Goal: Task Accomplishment & Management: Manage account settings

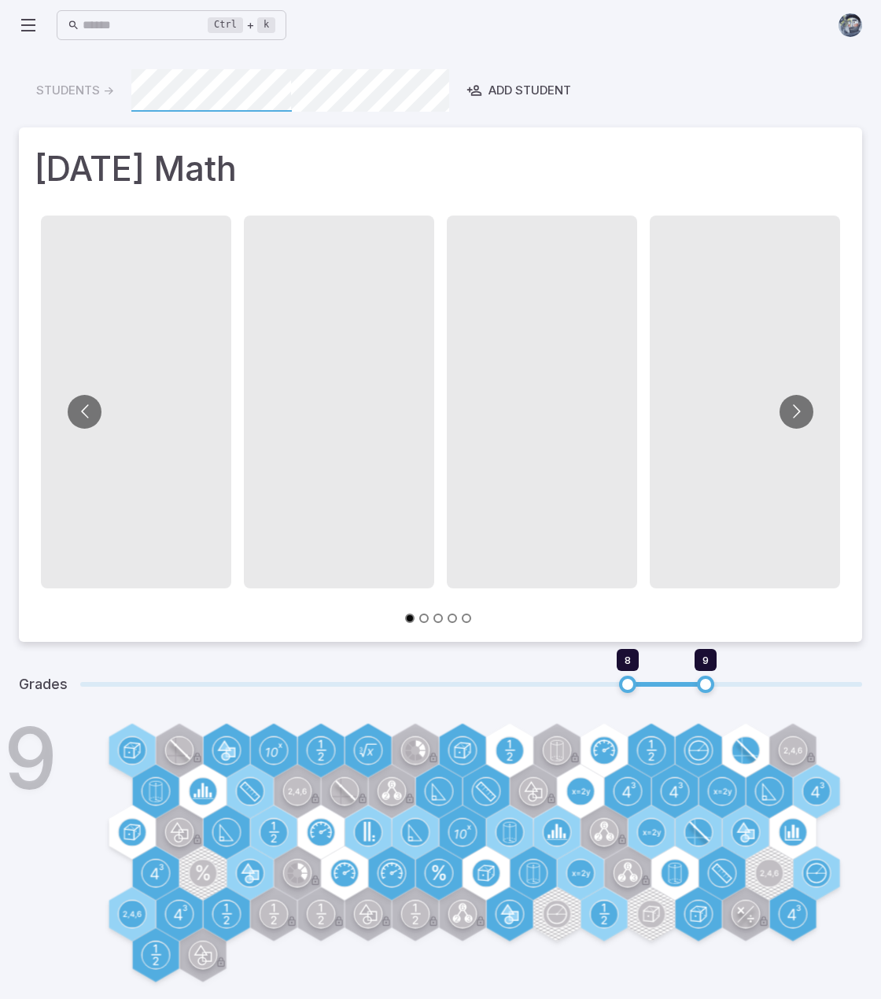
click at [31, 23] on icon at bounding box center [28, 25] width 19 height 19
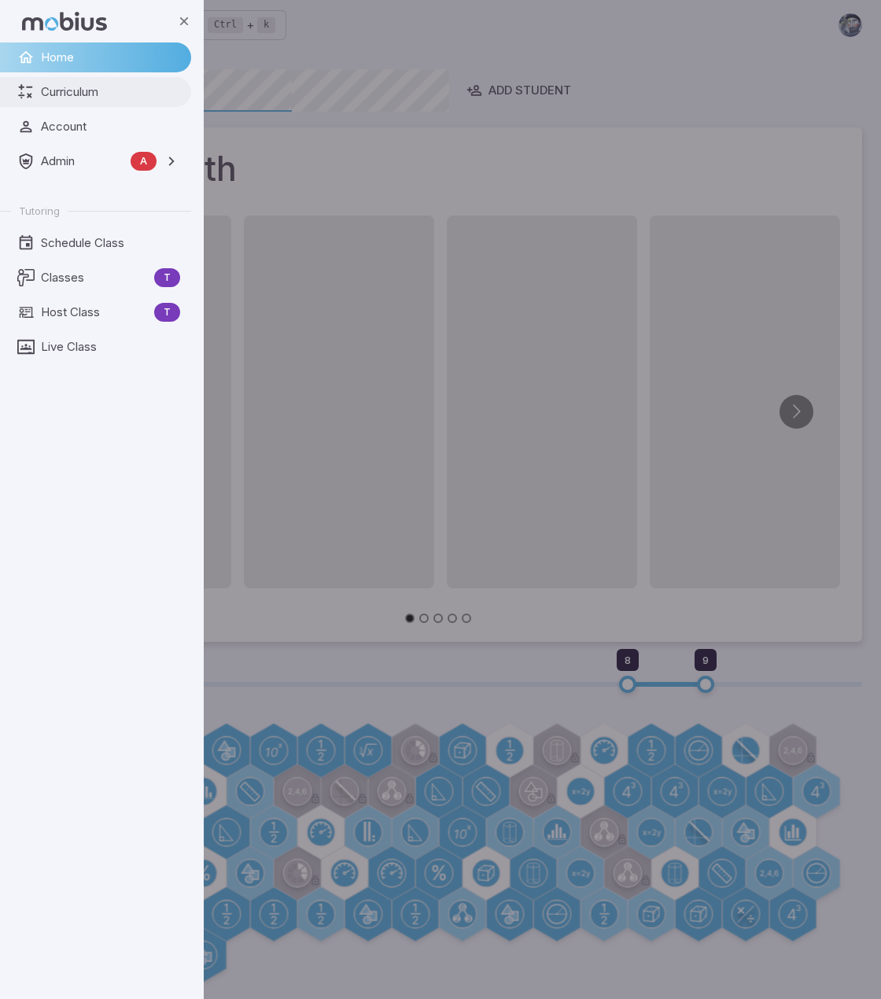
click at [76, 95] on span "Curriculum" at bounding box center [110, 91] width 139 height 17
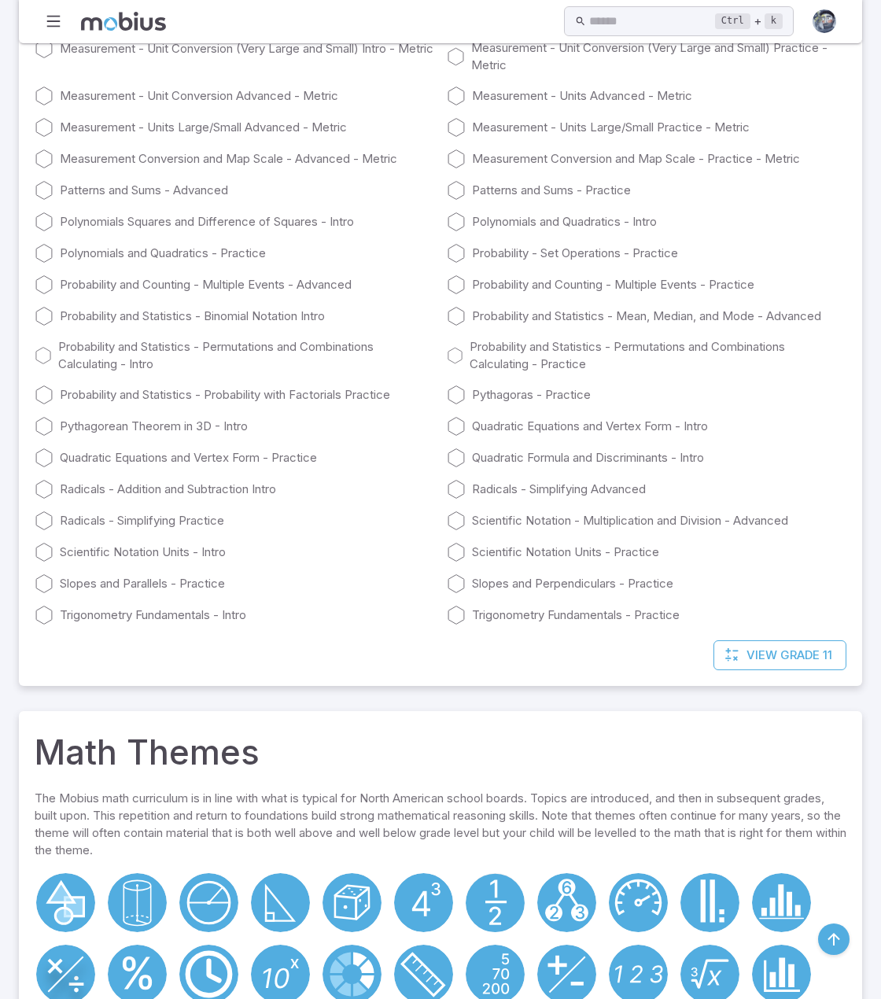
scroll to position [20938, 0]
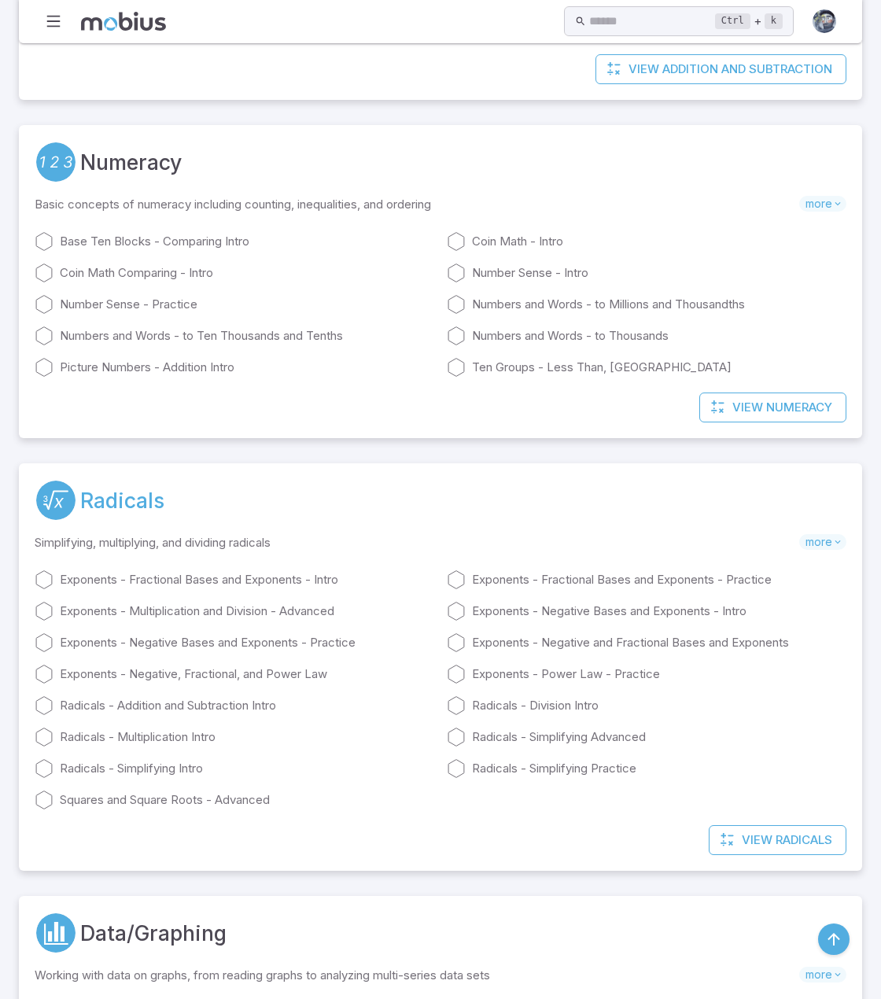
click at [133, 500] on link "Radicals" at bounding box center [122, 500] width 84 height 31
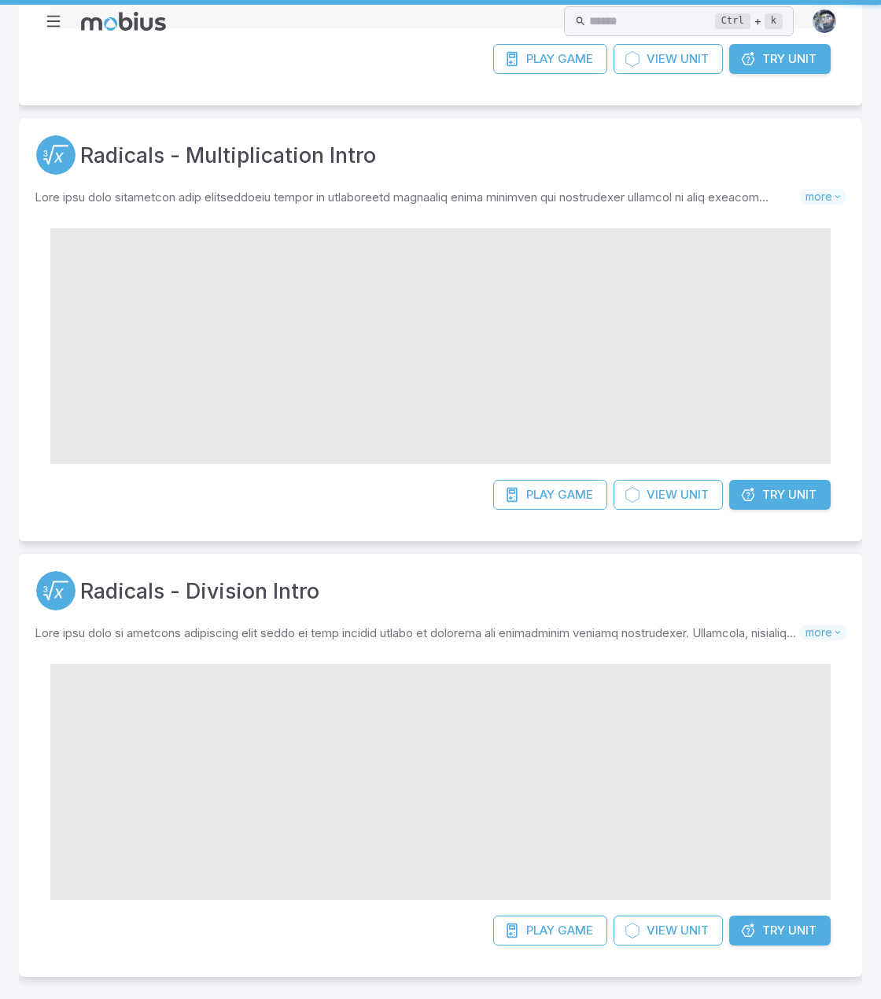
scroll to position [0, 0]
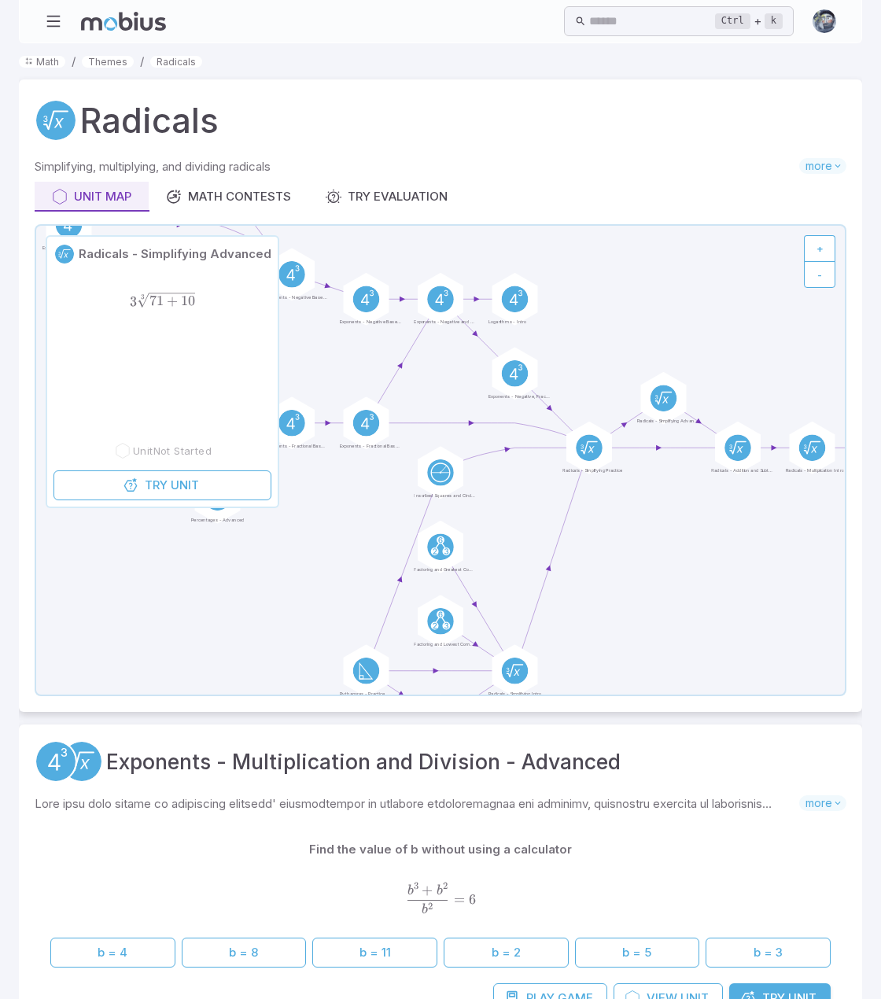
click at [647, 155] on div "Radicals Simplifying, multiplying, and dividing radicals more Unit Map Math Con…" at bounding box center [440, 395] width 843 height 632
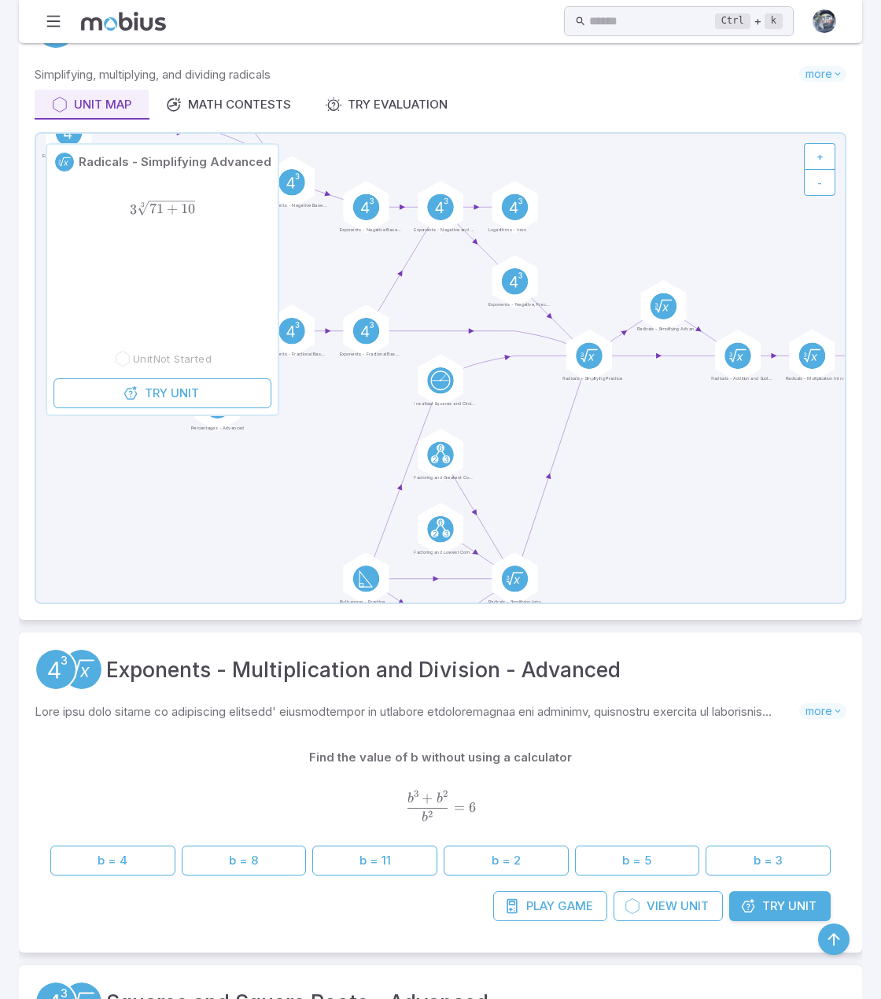
scroll to position [79, 0]
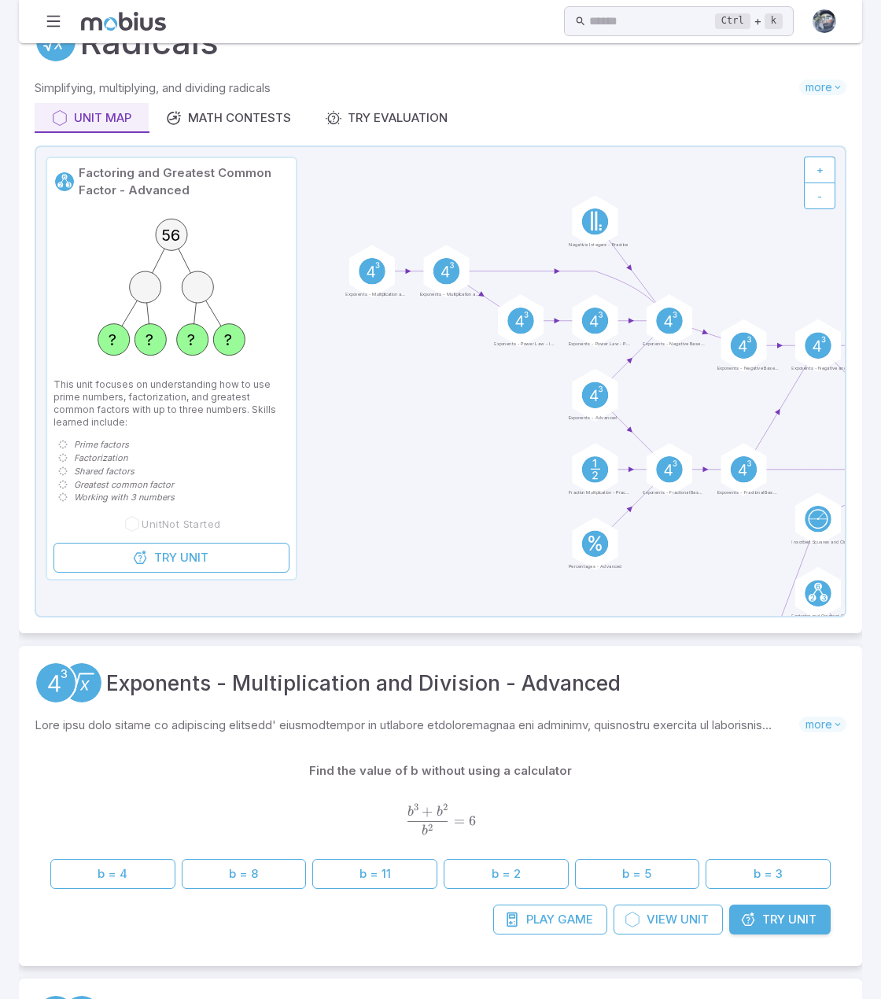
drag, startPoint x: 342, startPoint y: 466, endPoint x: 717, endPoint y: 592, distance: 395.5
click at [717, 592] on icon at bounding box center [440, 381] width 809 height 469
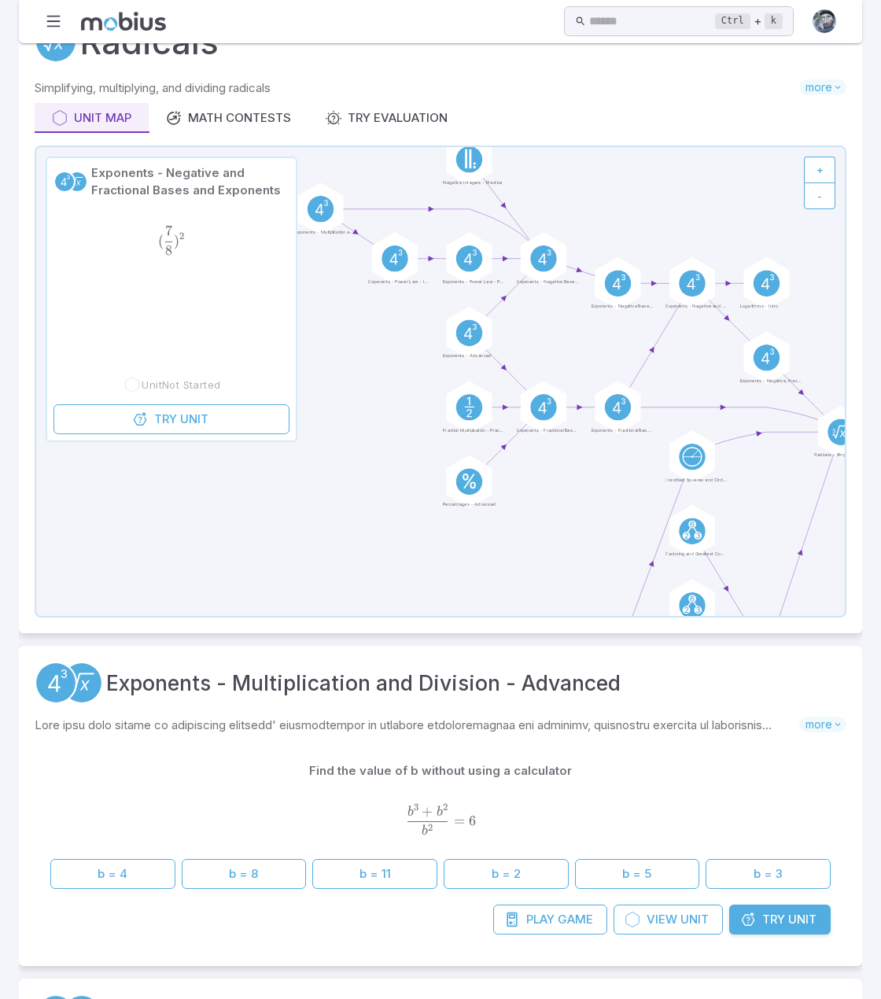
drag, startPoint x: 714, startPoint y: 391, endPoint x: 571, endPoint y: 326, distance: 157.4
click at [571, 326] on icon at bounding box center [440, 381] width 809 height 469
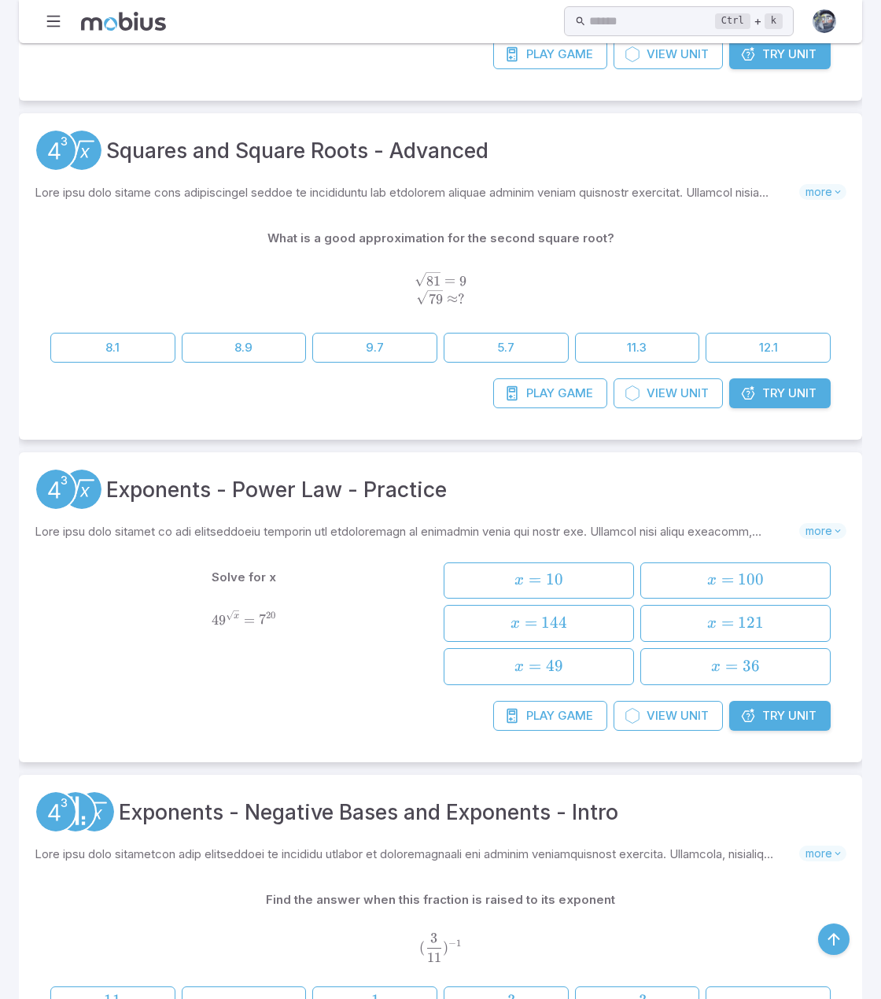
scroll to position [1180, 0]
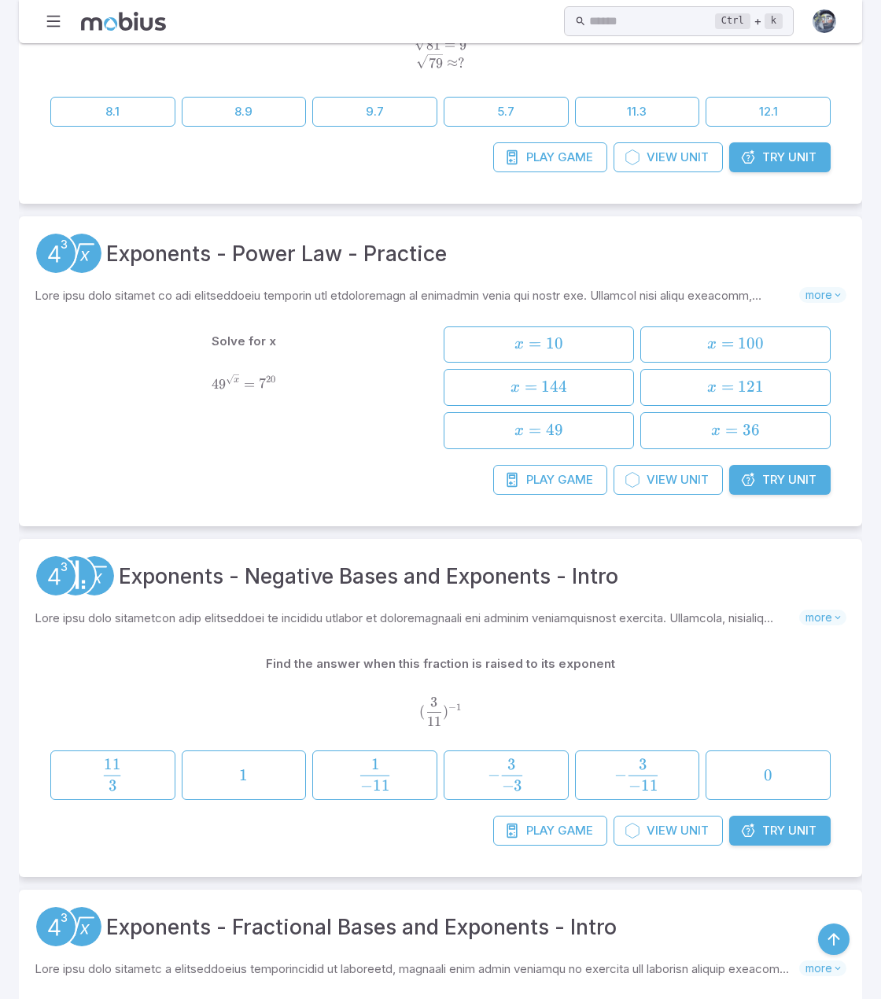
click at [803, 471] on span "Unit" at bounding box center [802, 479] width 28 height 17
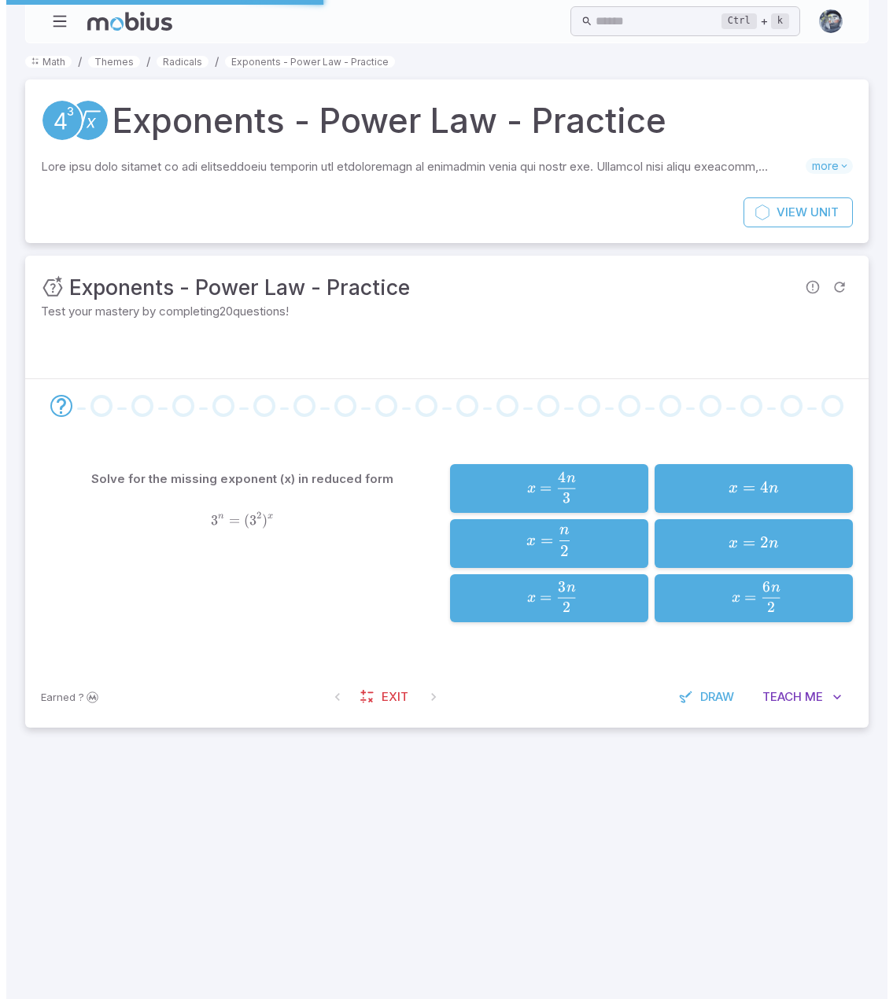
scroll to position [0, 0]
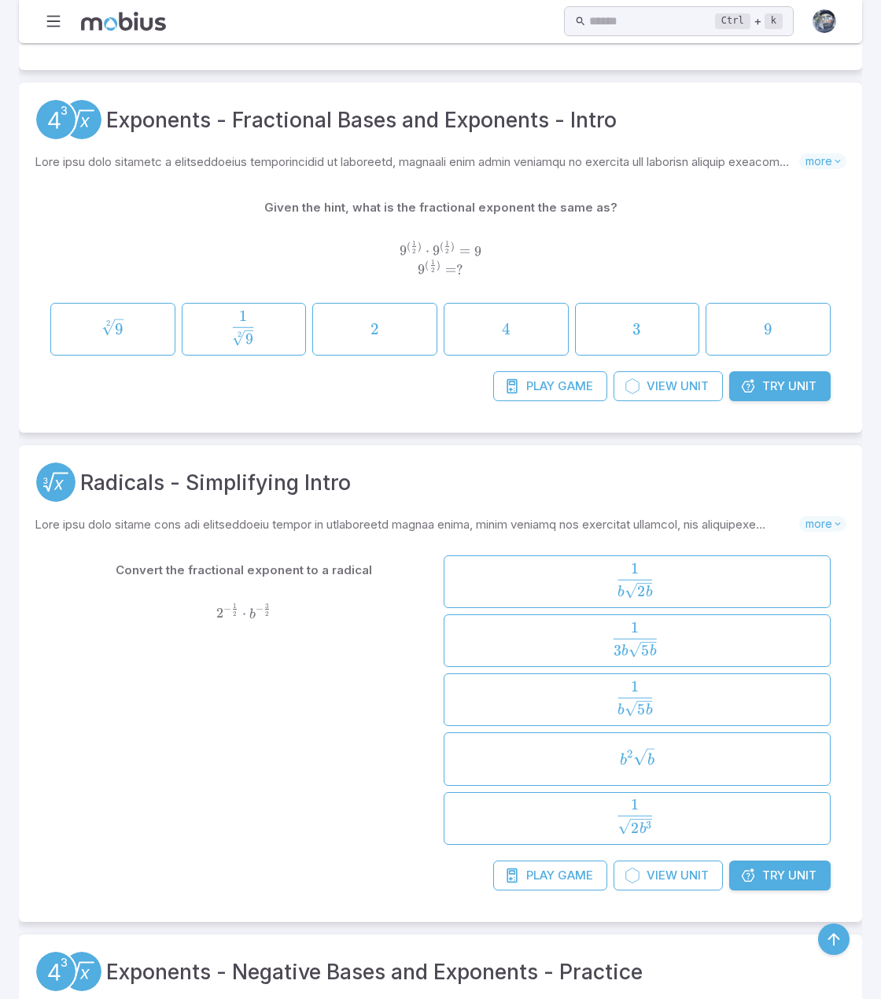
scroll to position [1967, 0]
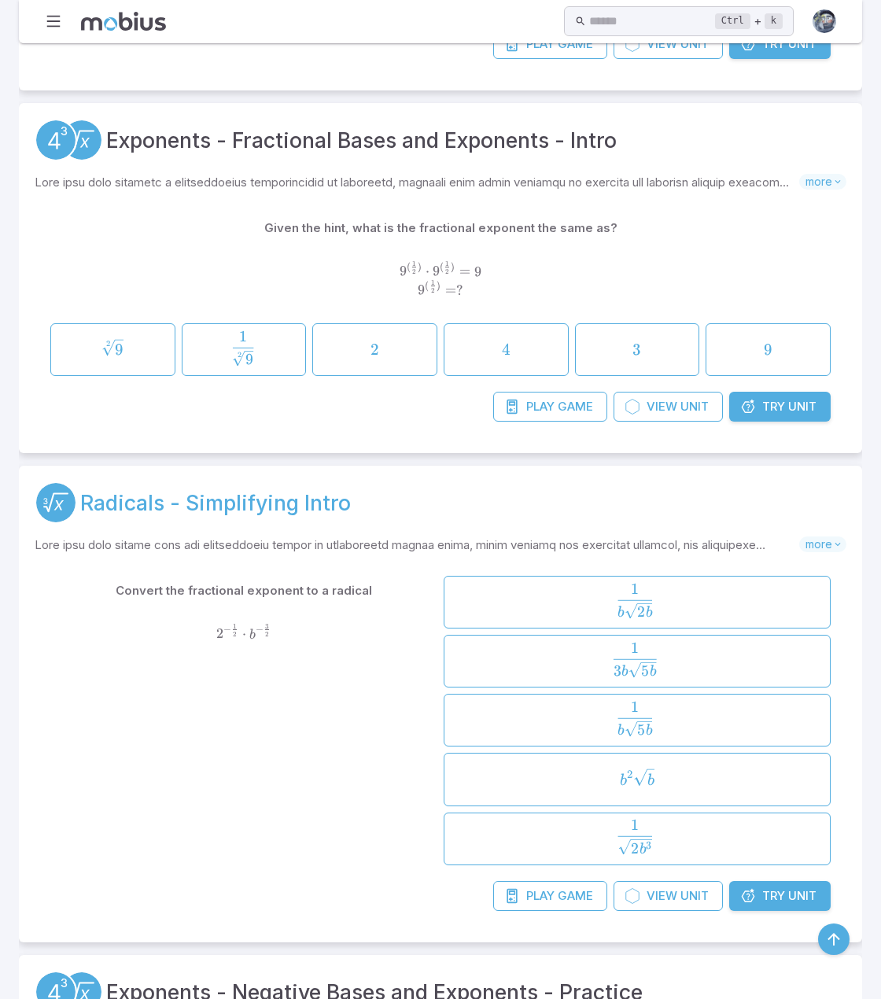
click at [217, 490] on link "Radicals - Simplifying Intro" at bounding box center [215, 502] width 271 height 31
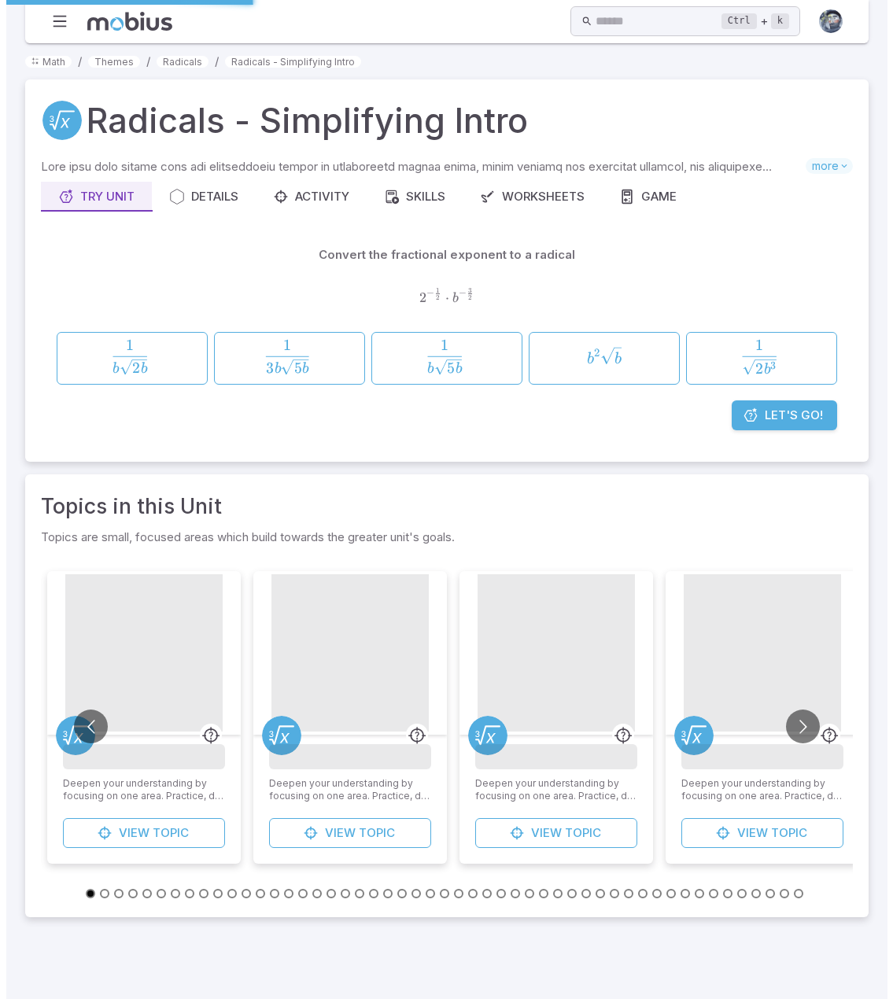
scroll to position [0, 0]
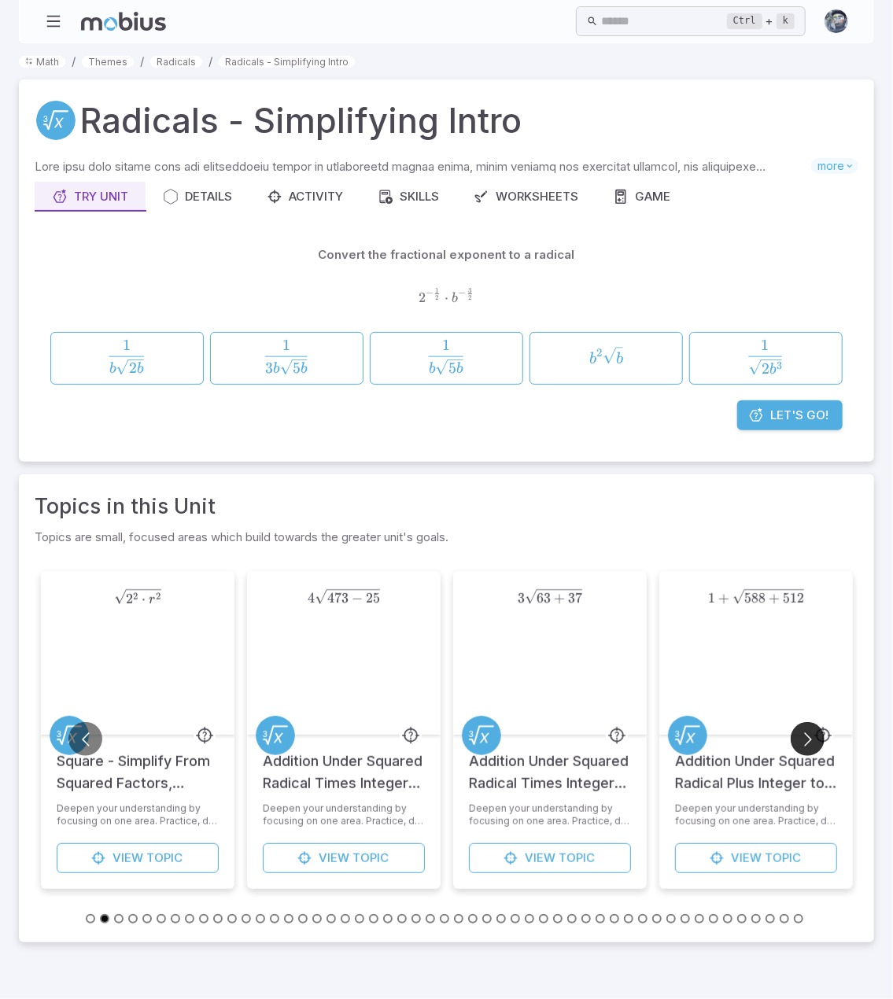
click at [806, 739] on button "Go to next slide" at bounding box center [808, 739] width 34 height 34
click at [709, 120] on div "Radicals - Simplifying Intro" at bounding box center [447, 120] width 824 height 50
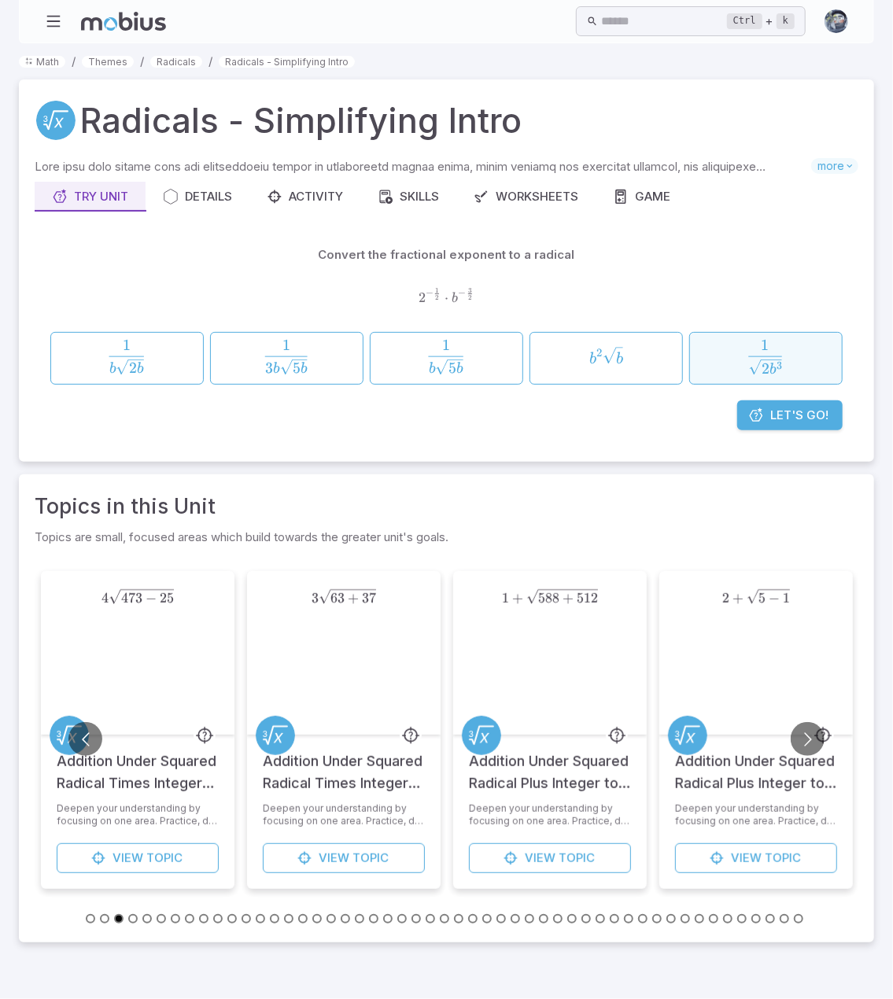
click at [741, 363] on span "2 b 3 ​ 1 ​" at bounding box center [765, 357] width 127 height 35
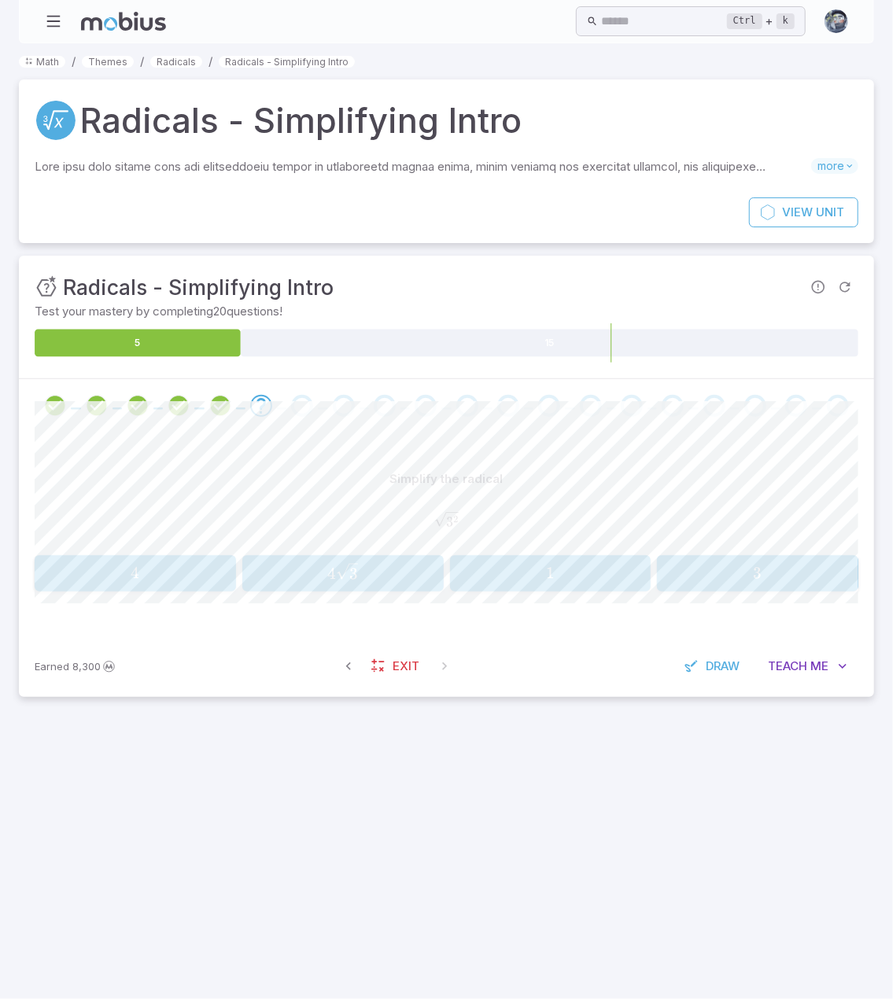
click at [543, 573] on span "1" at bounding box center [550, 573] width 191 height 20
click at [365, 559] on button "3 3 3" at bounding box center [342, 573] width 201 height 36
click at [718, 567] on span "5 7 ​" at bounding box center [757, 573] width 191 height 20
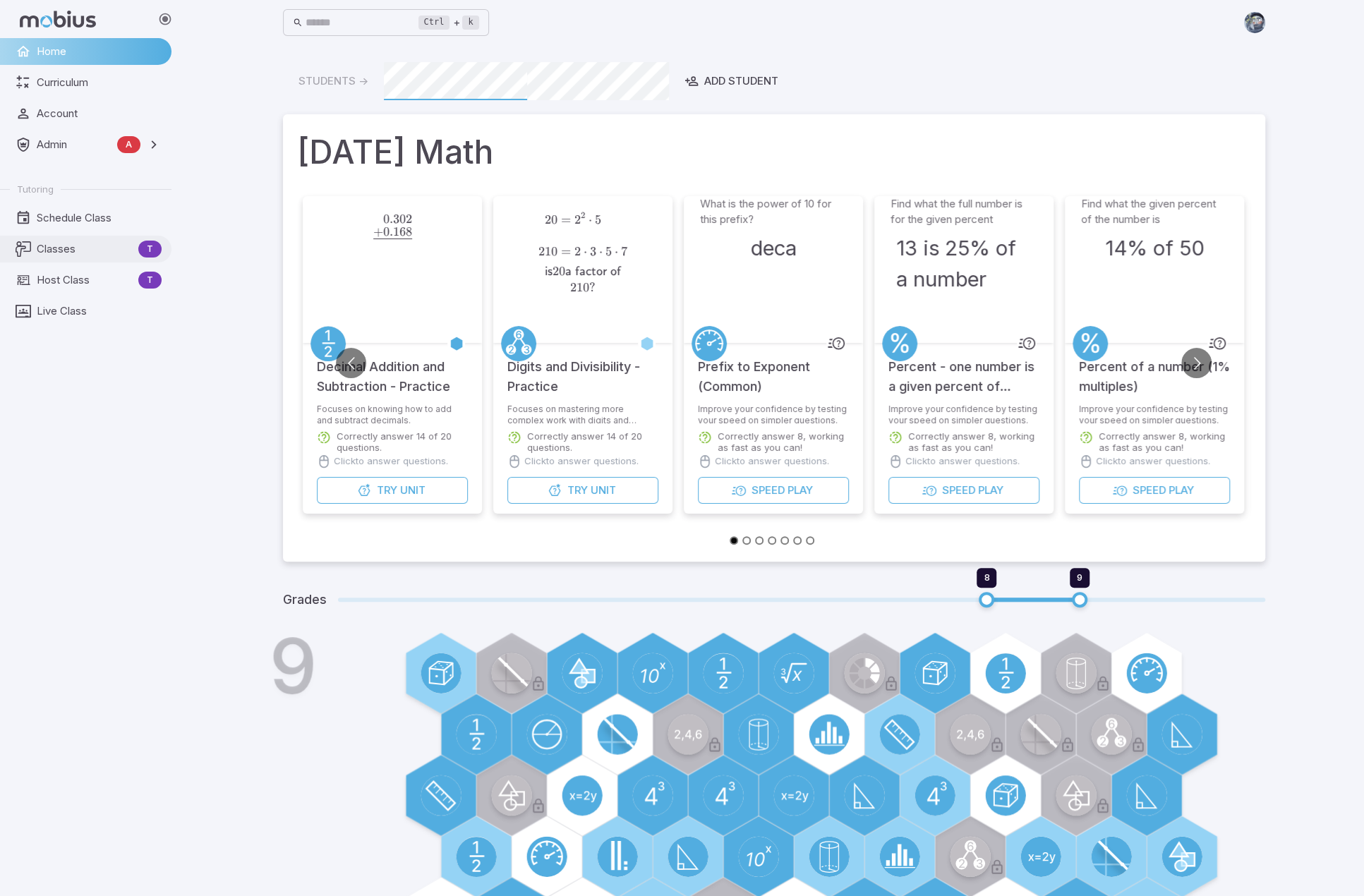
click at [74, 248] on span "Classes" at bounding box center [84, 248] width 96 height 15
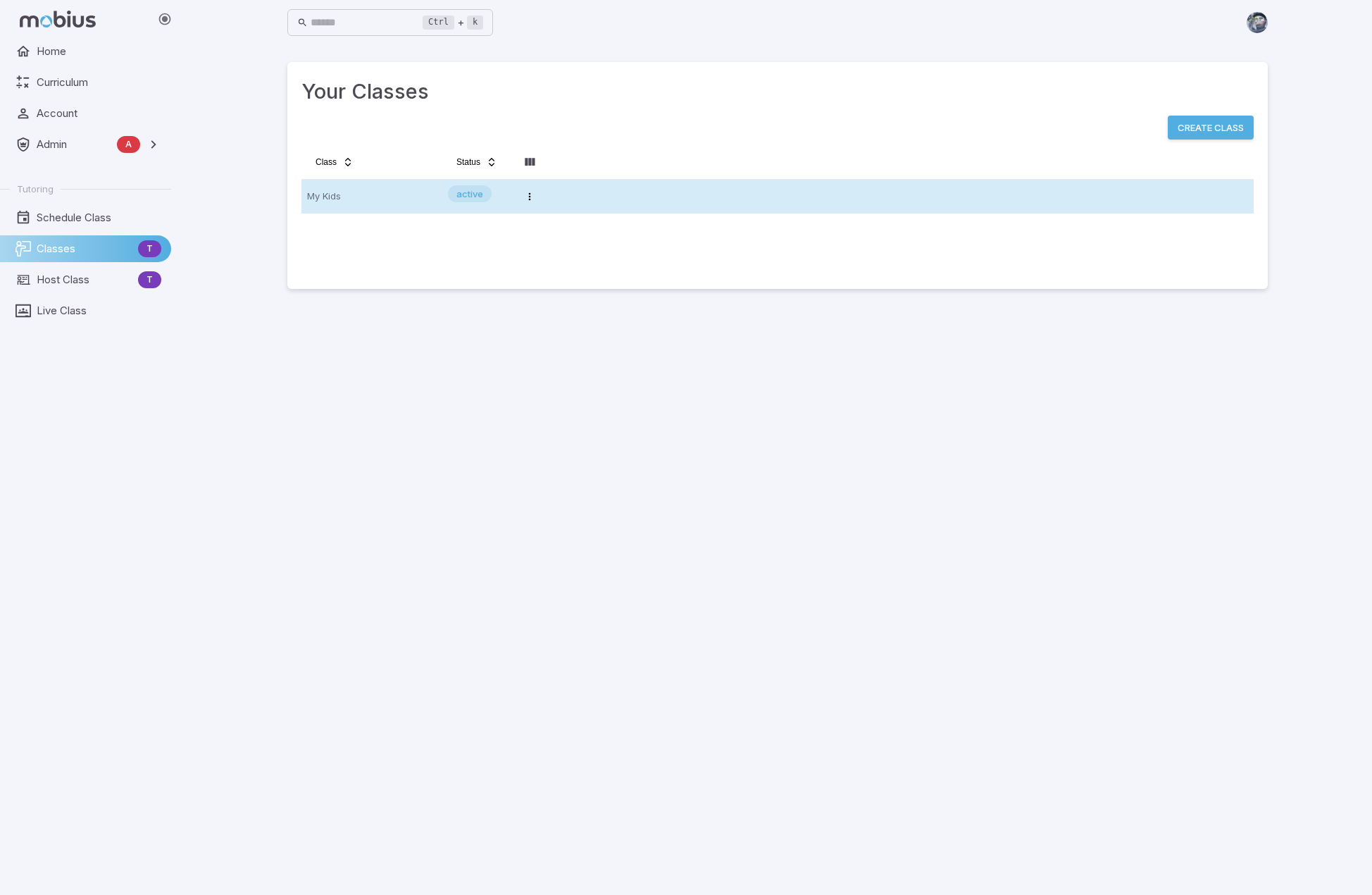
click at [350, 186] on p "My Kids" at bounding box center [372, 196] width 130 height 22
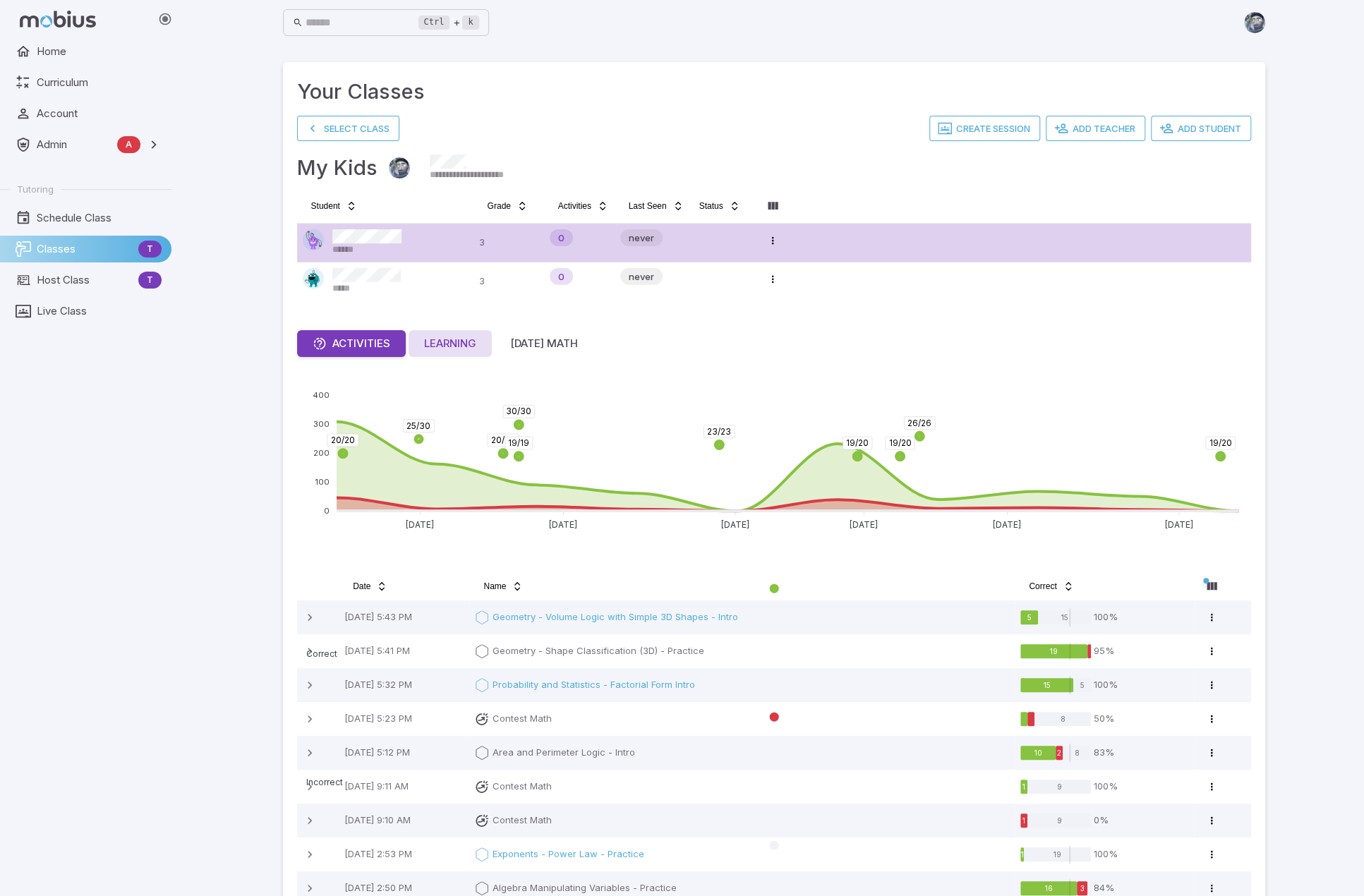
click at [440, 344] on div "Learning" at bounding box center [450, 343] width 52 height 15
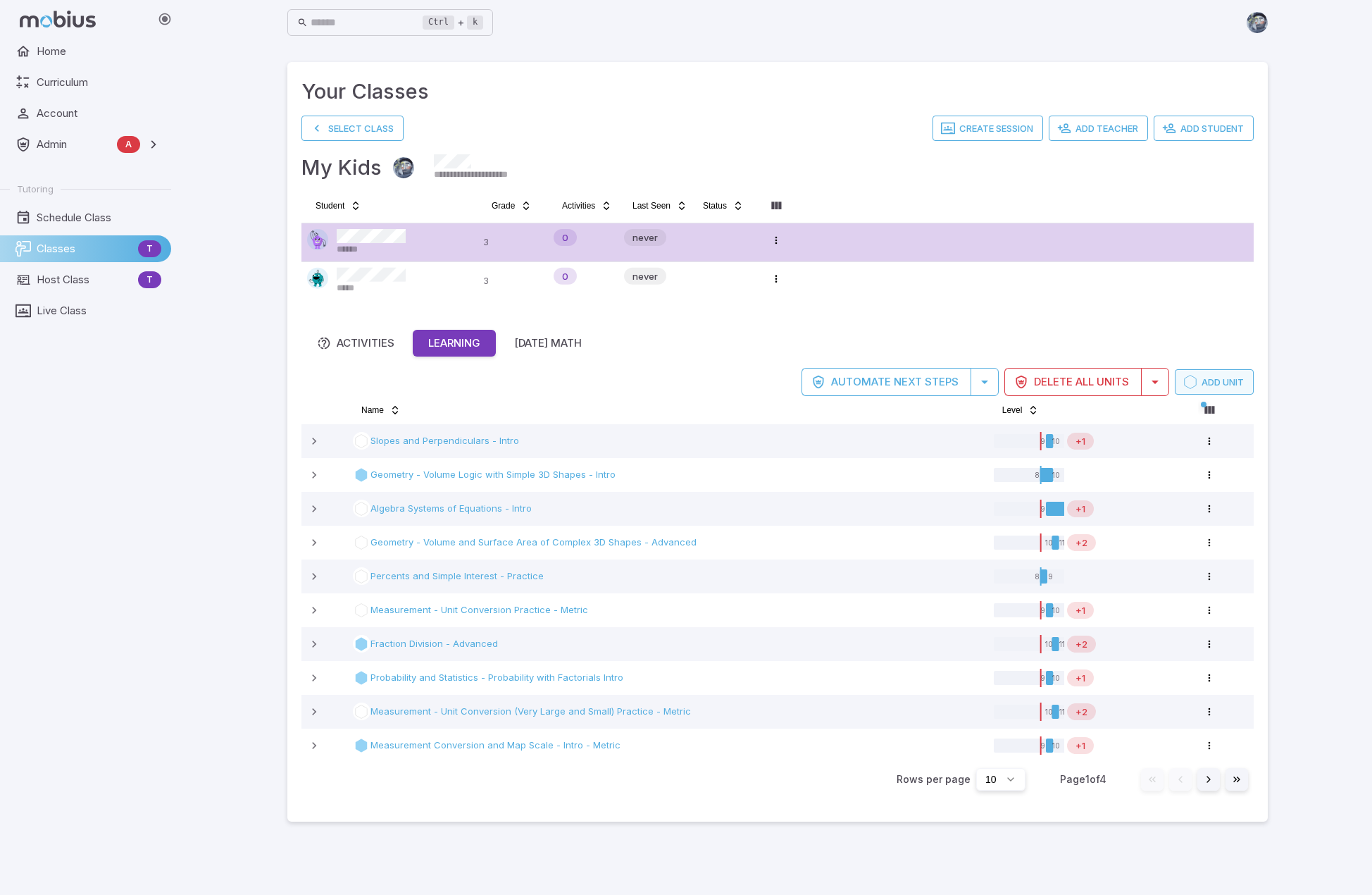
click at [799, 380] on button "Add Unit" at bounding box center [1214, 382] width 79 height 25
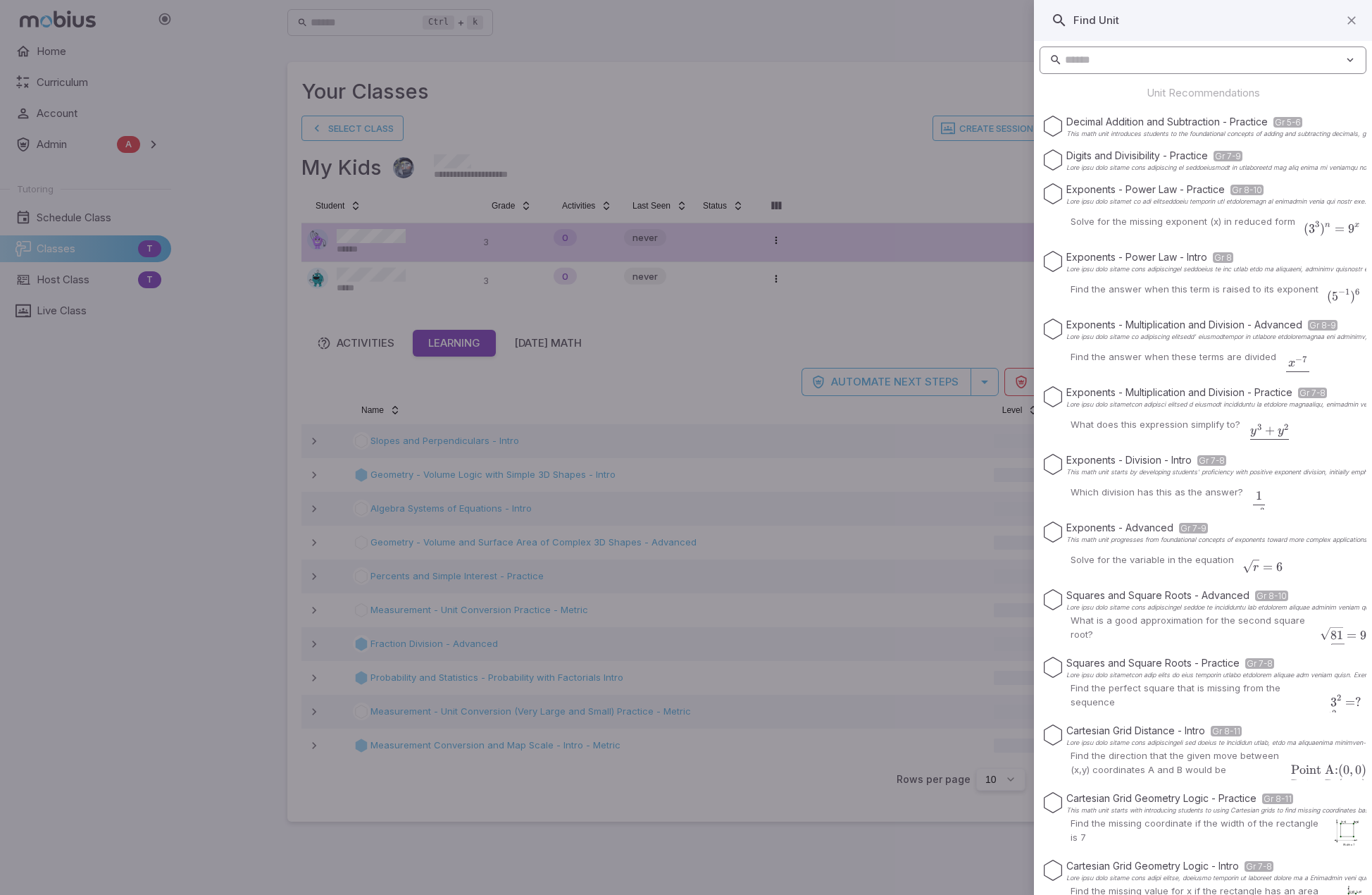
click at [799, 65] on input "text" at bounding box center [1205, 60] width 279 height 28
click at [799, 58] on icon at bounding box center [1351, 60] width 13 height 14
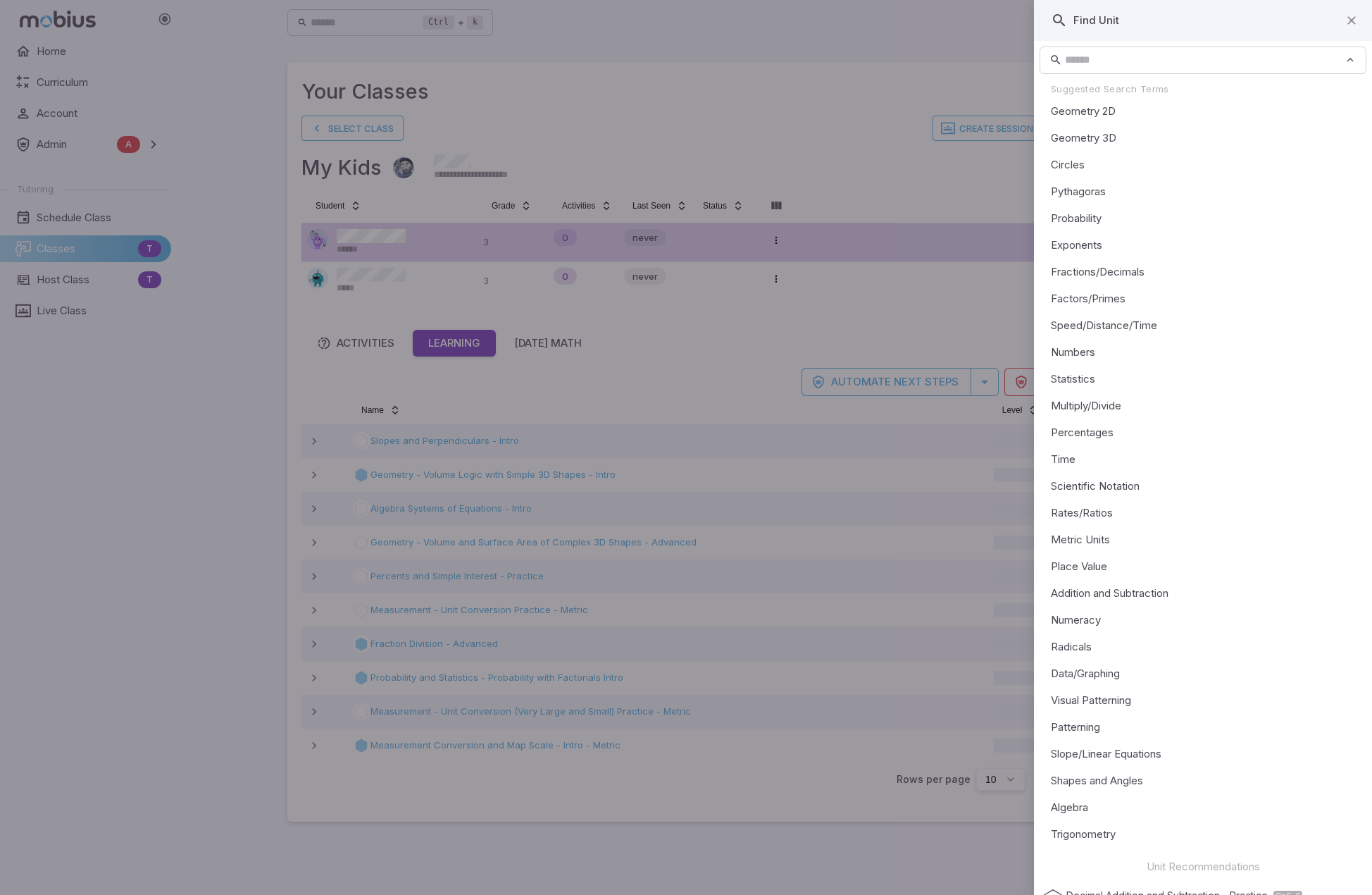
click at [799, 645] on li "Radicals" at bounding box center [1203, 647] width 327 height 27
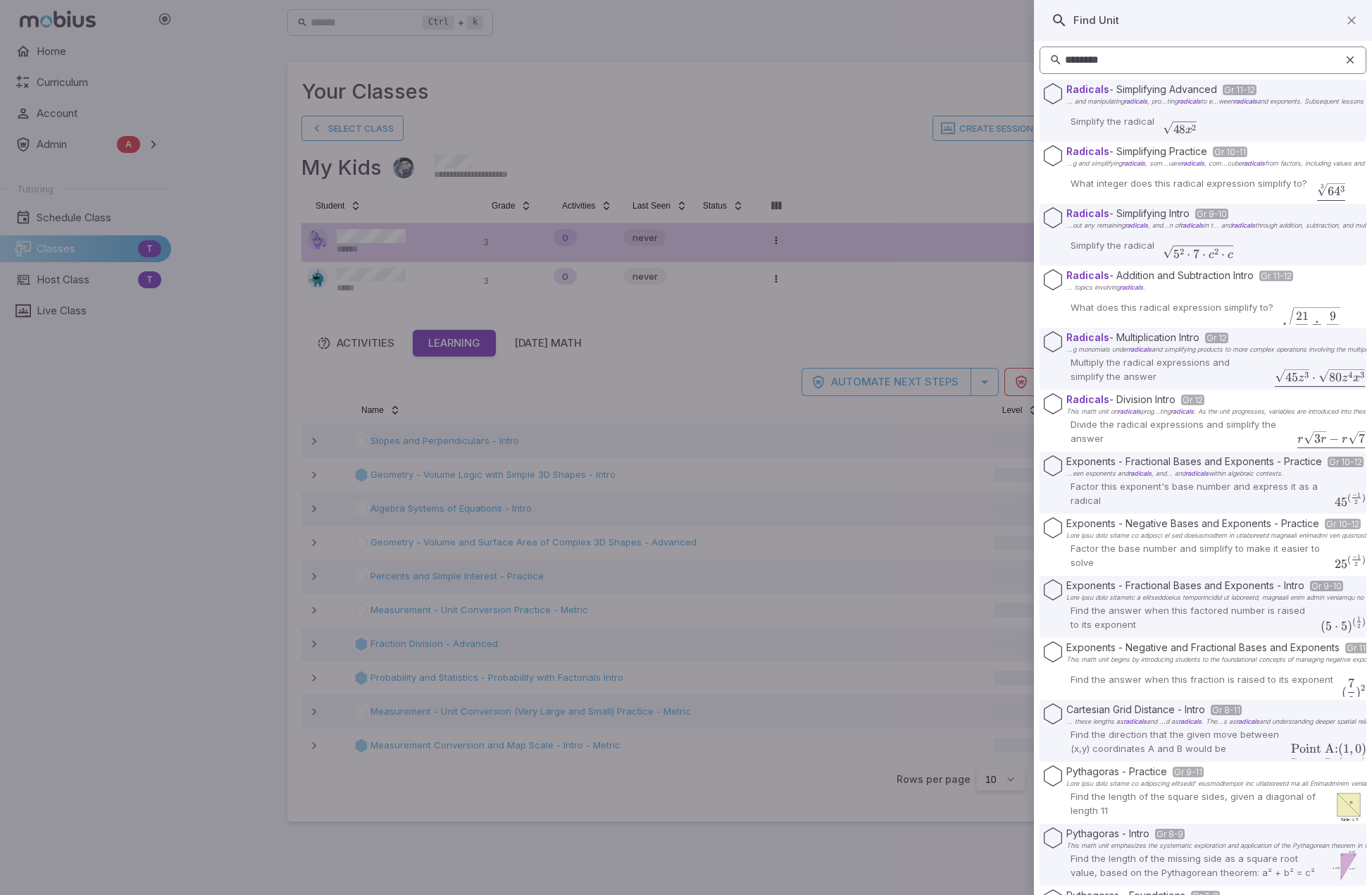
click at [799, 56] on input "********" at bounding box center [1205, 60] width 279 height 28
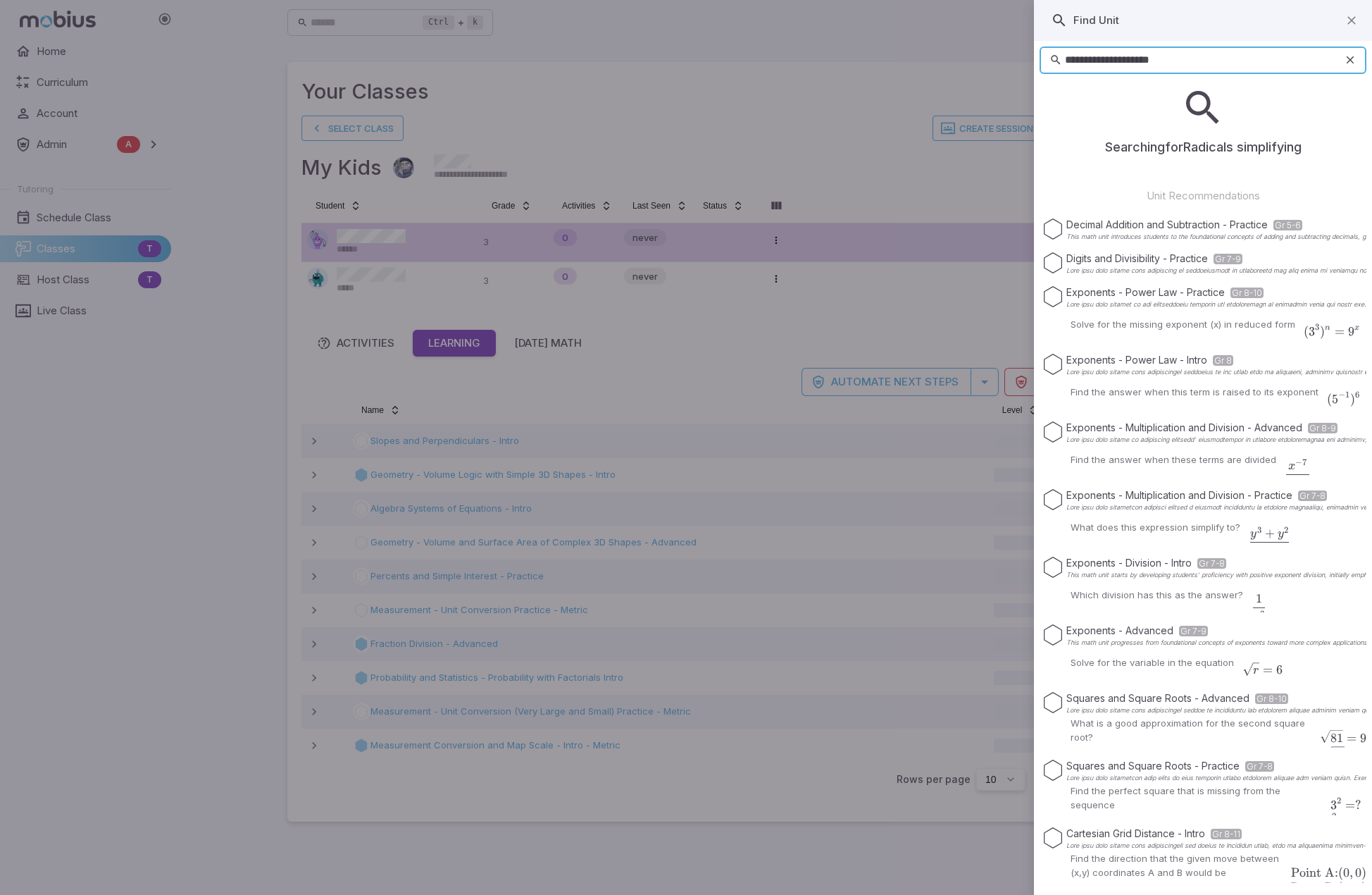
type input "**********"
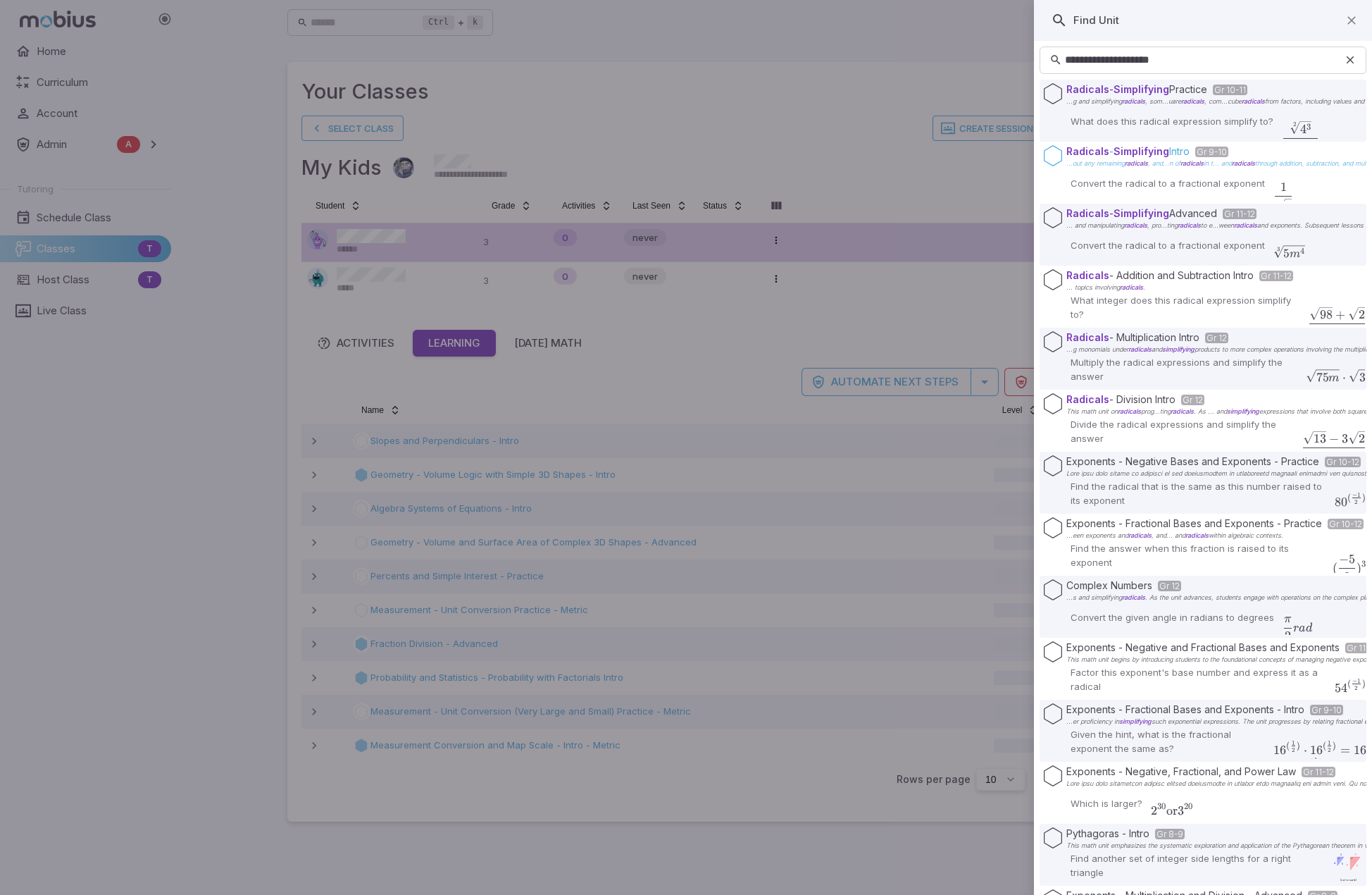
click at [799, 151] on span "Simplifying" at bounding box center [1142, 151] width 56 height 12
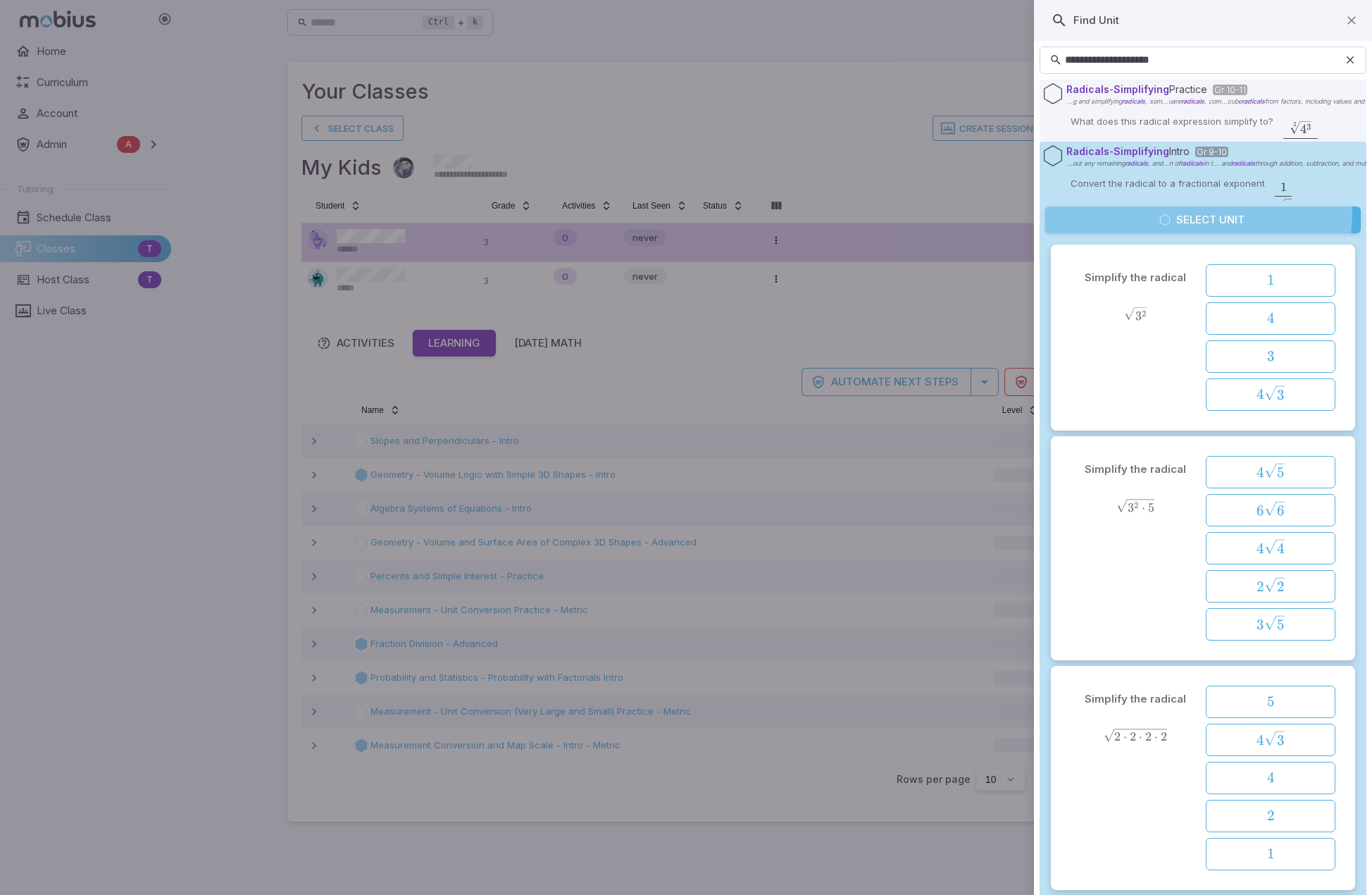
click at [799, 213] on button "Select Unit" at bounding box center [1203, 219] width 315 height 27
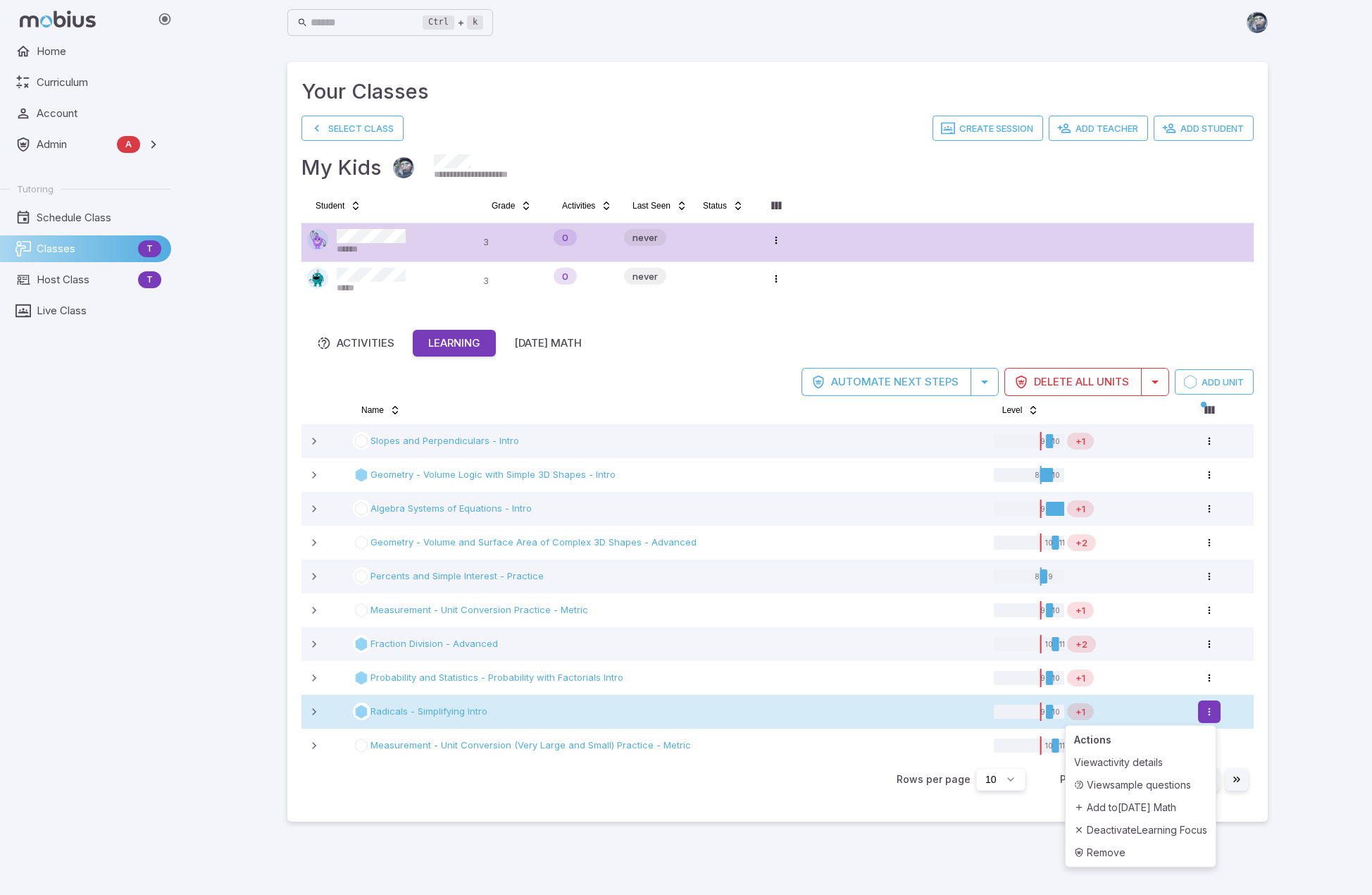
click at [799, 705] on html "**********" at bounding box center [686, 447] width 1372 height 895
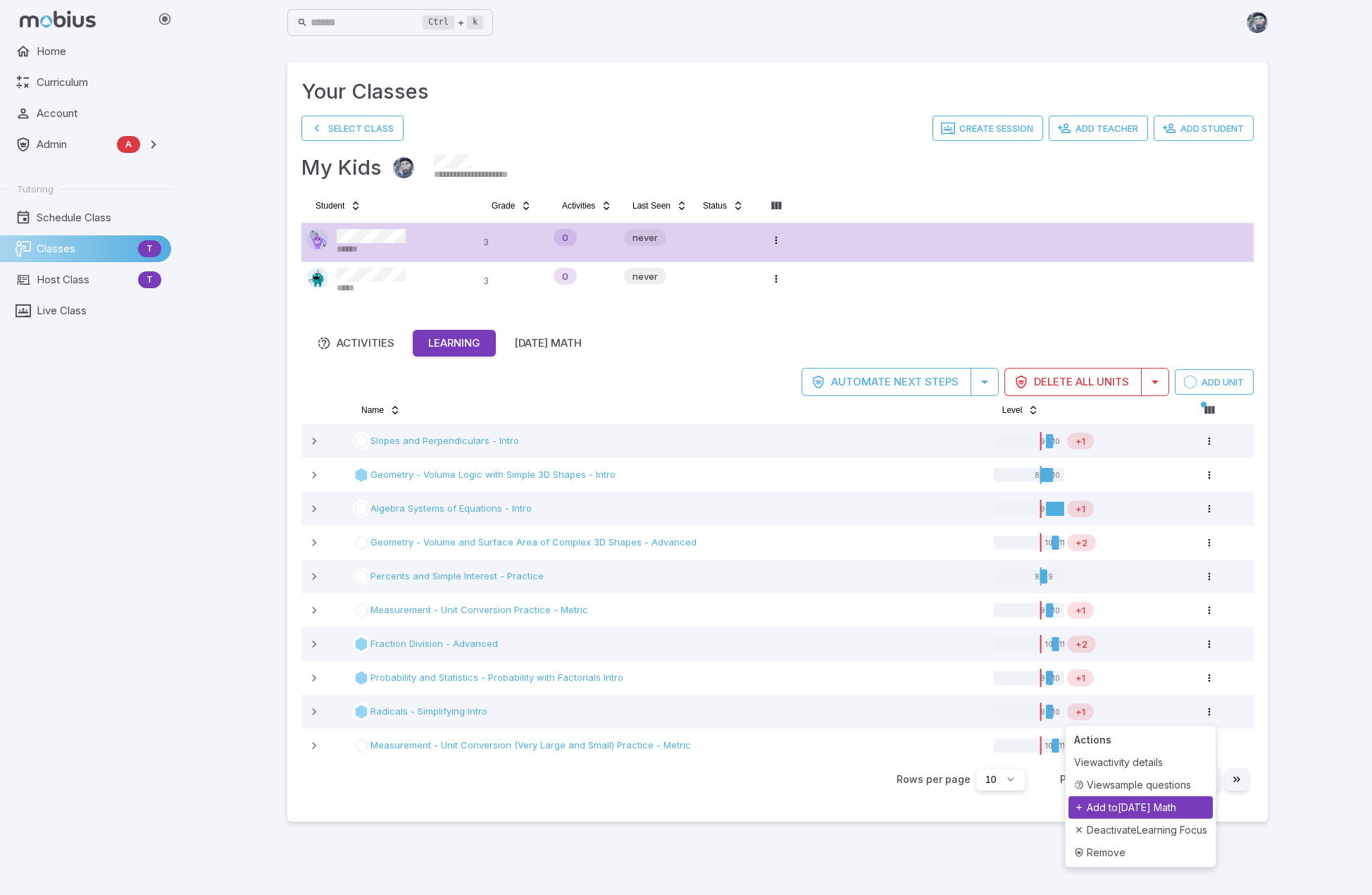
click at [799, 799] on div "Add to [DATE] Math" at bounding box center [1140, 807] width 144 height 22
click at [556, 342] on div "[DATE] Math" at bounding box center [548, 342] width 68 height 15
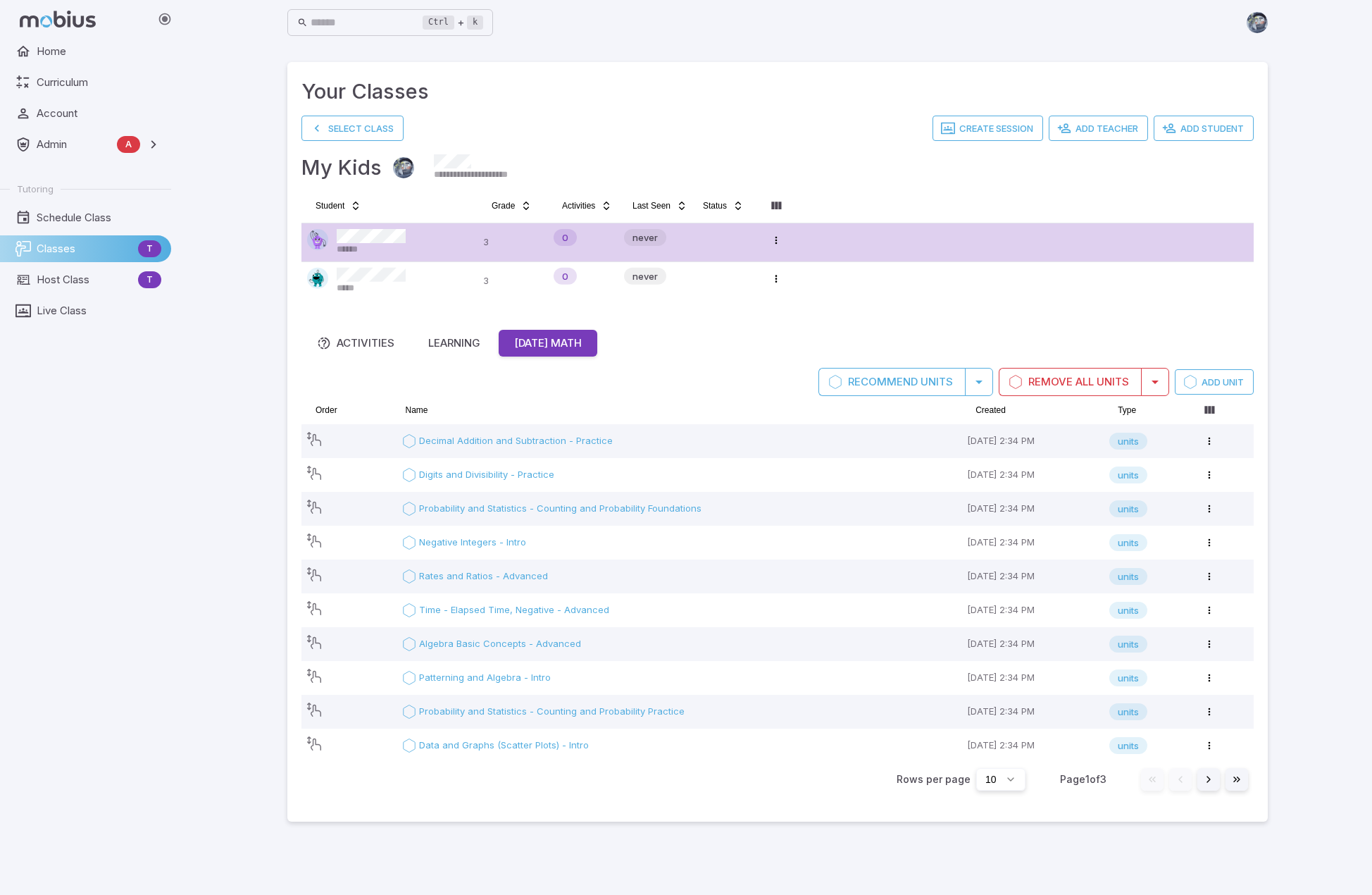
click at [799, 781] on html "**********" at bounding box center [686, 447] width 1372 height 895
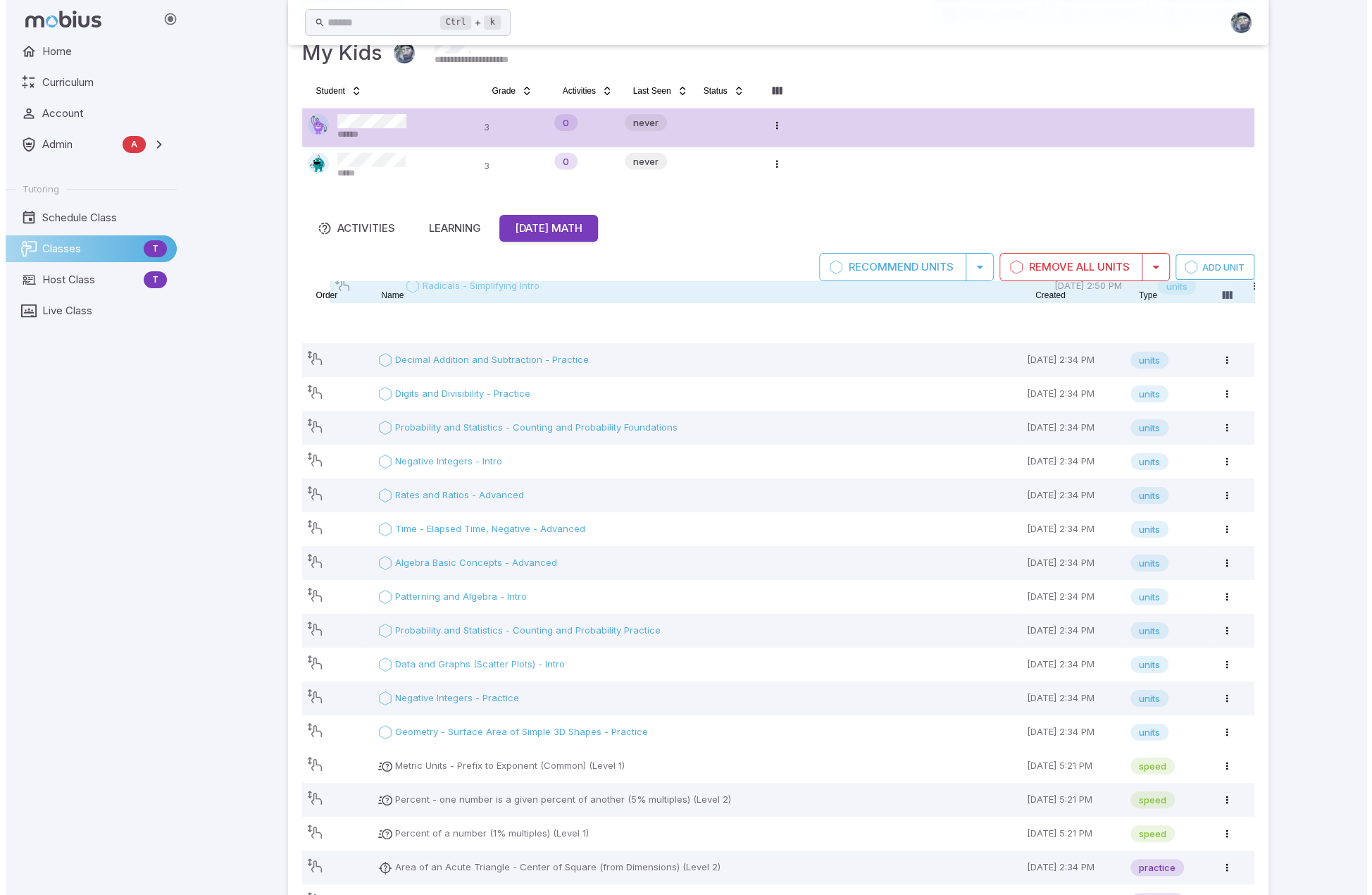
scroll to position [114, 0]
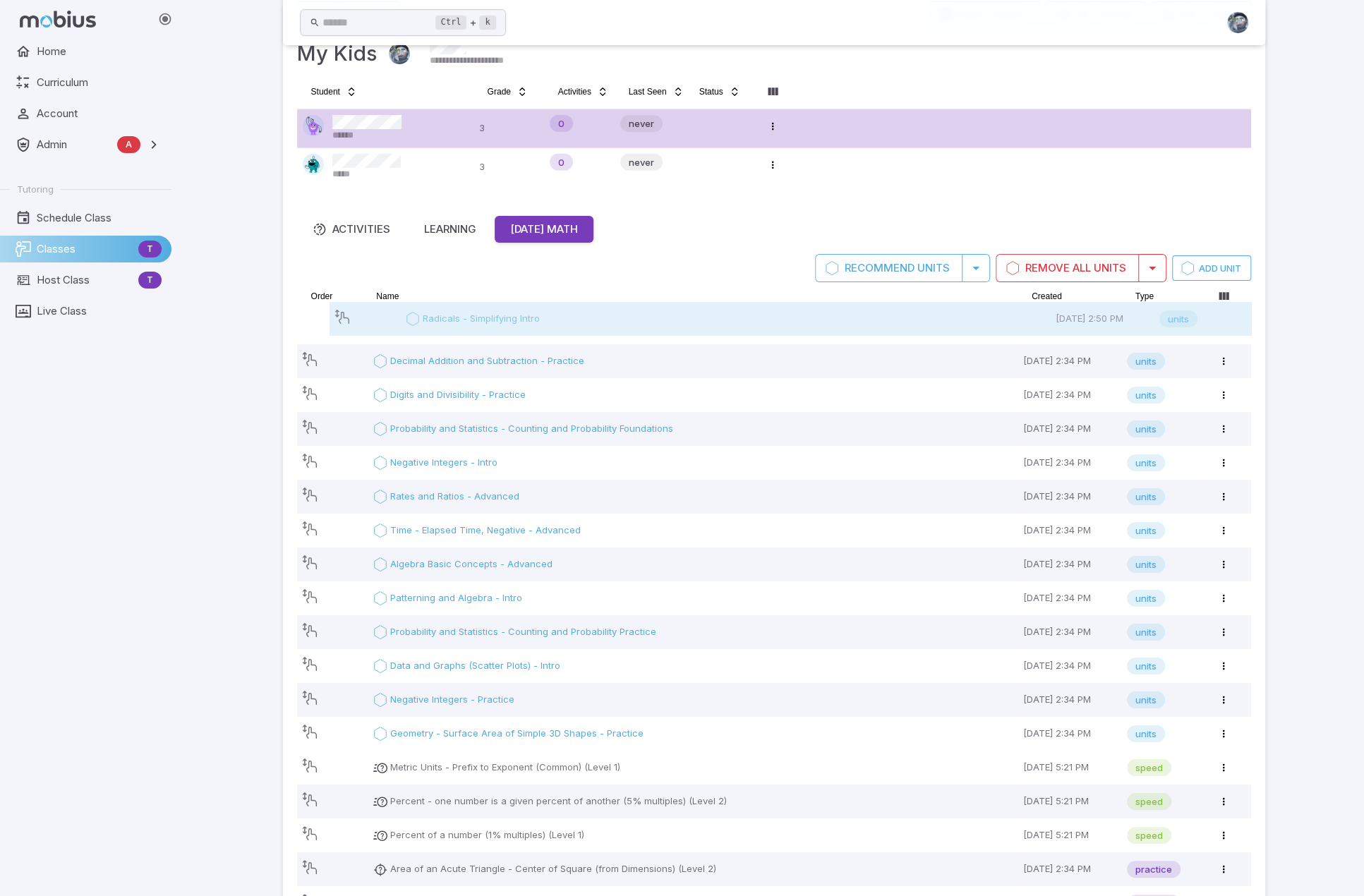
drag, startPoint x: 313, startPoint y: 535, endPoint x: 345, endPoint y: 320, distance: 217.4
click at [345, 320] on icon at bounding box center [343, 317] width 14 height 14
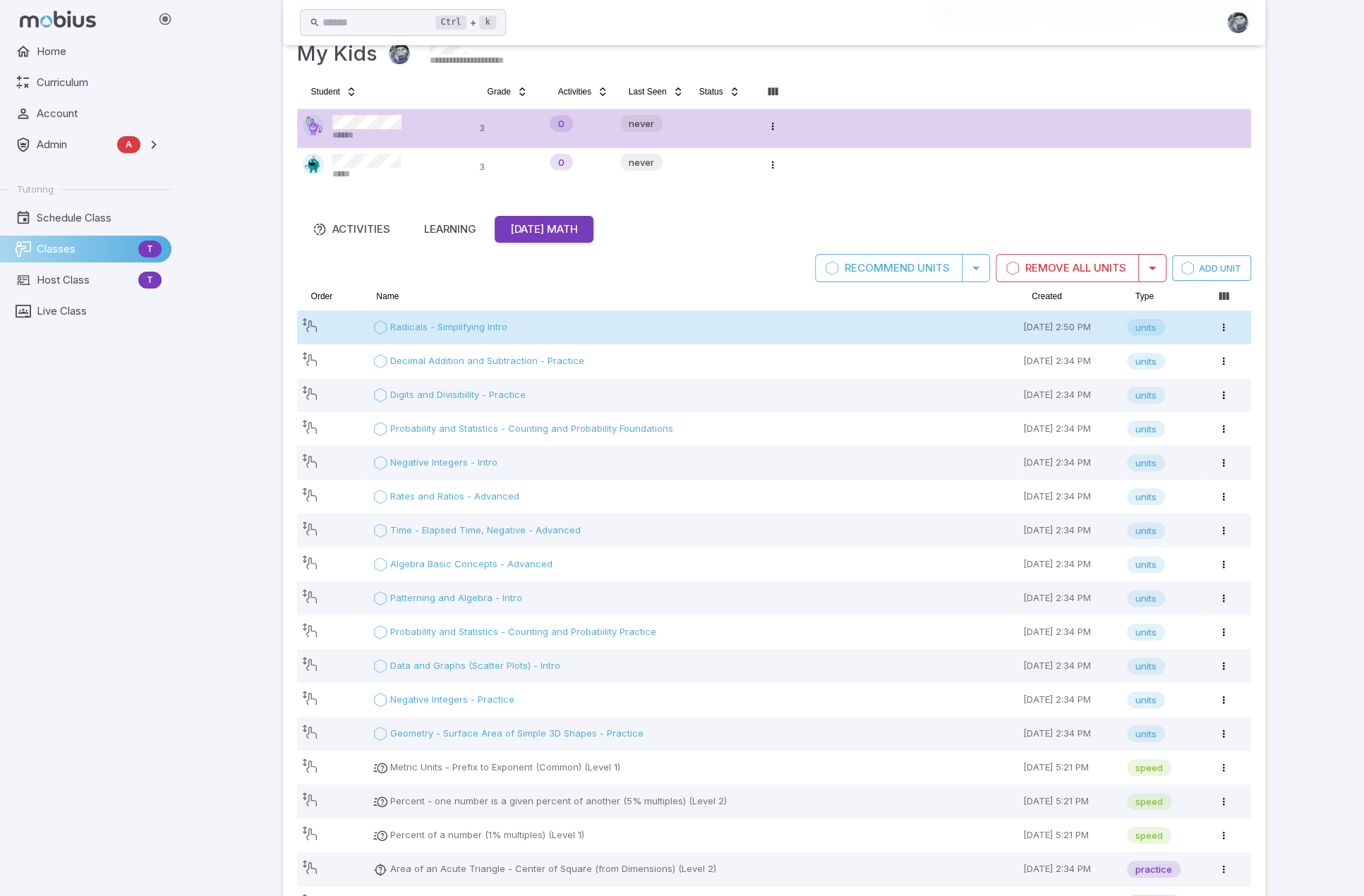
click at [549, 326] on div "Radicals - Simplifying Intro" at bounding box center [690, 327] width 644 height 14
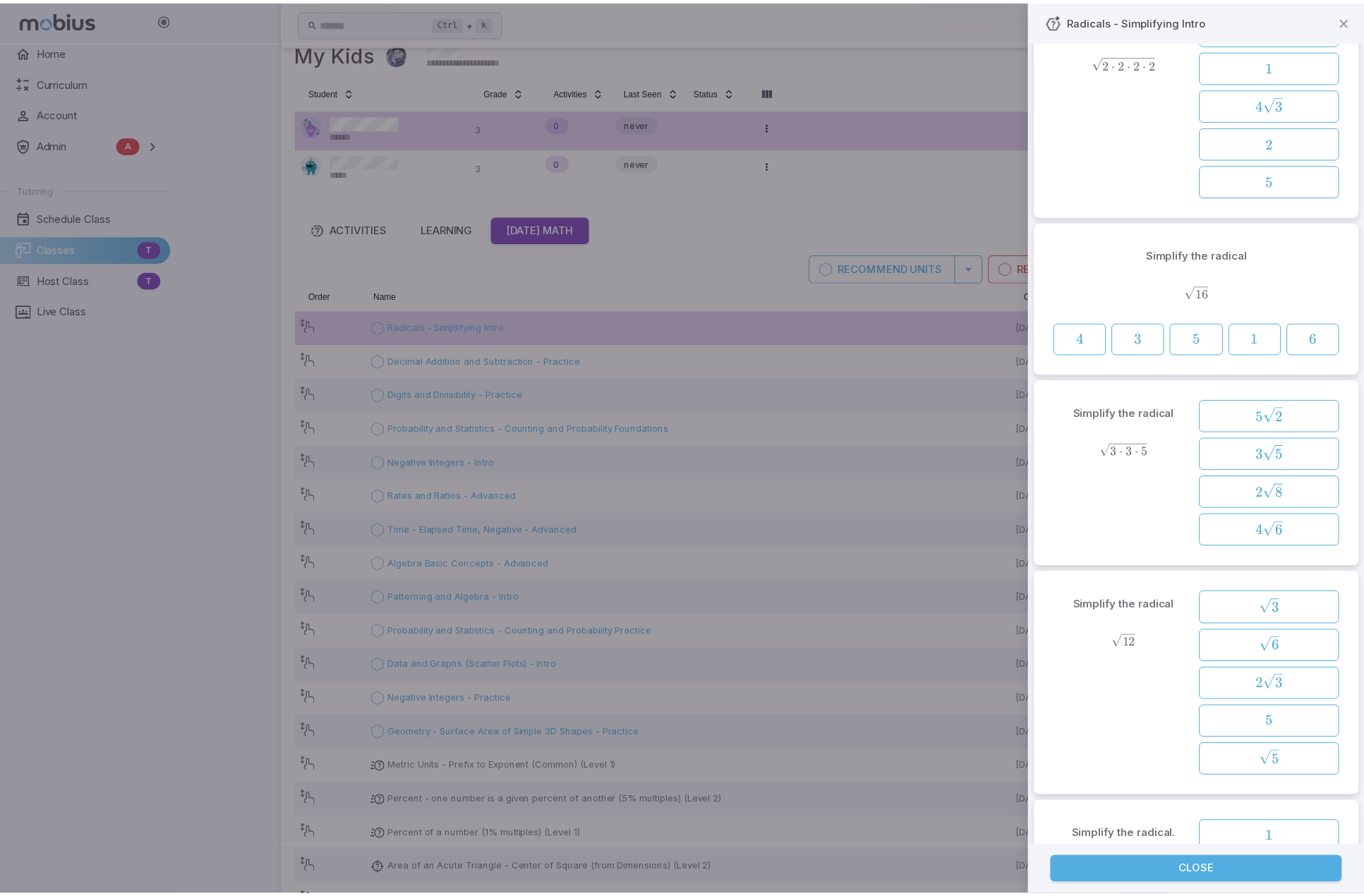
scroll to position [494, 0]
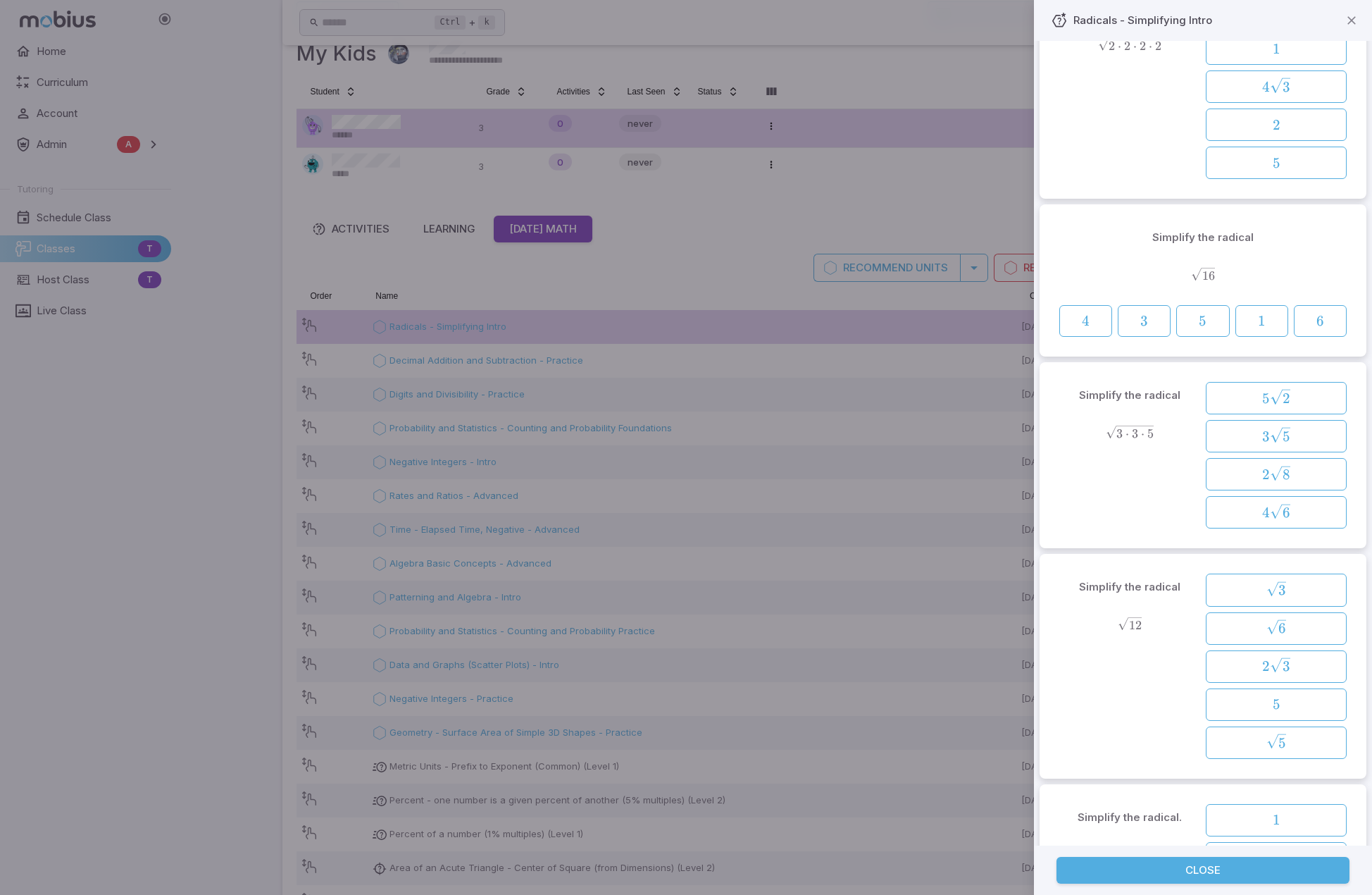
click at [799, 349] on div at bounding box center [686, 447] width 1372 height 895
click at [799, 17] on icon "button" at bounding box center [1352, 21] width 14 height 14
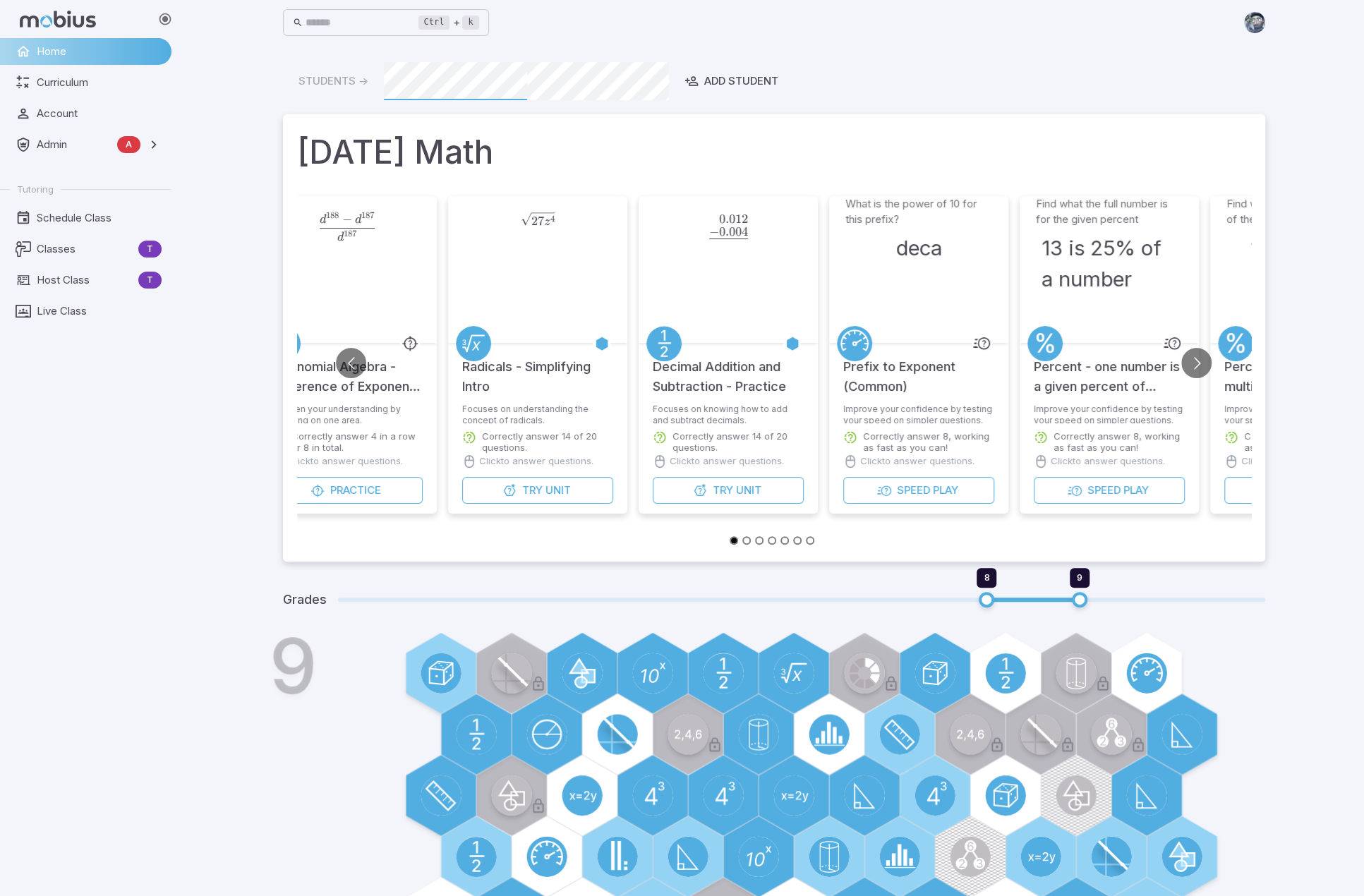
drag, startPoint x: 316, startPoint y: 369, endPoint x: 461, endPoint y: 386, distance: 146.0
click at [461, 386] on div "Radicals - Simplifying Intro" at bounding box center [538, 373] width 179 height 61
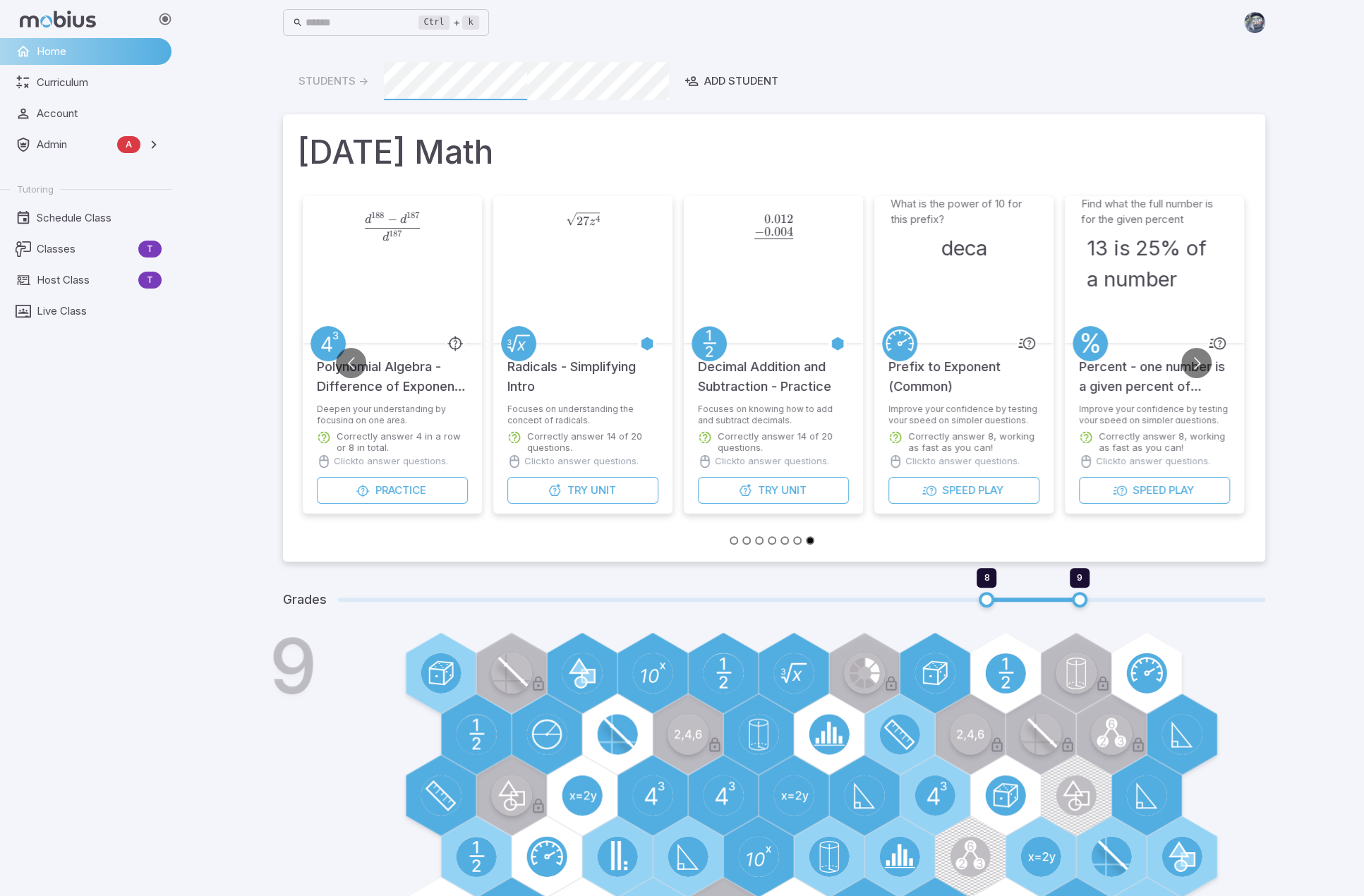
click at [365, 365] on button "Go to previous slide" at bounding box center [351, 363] width 30 height 30
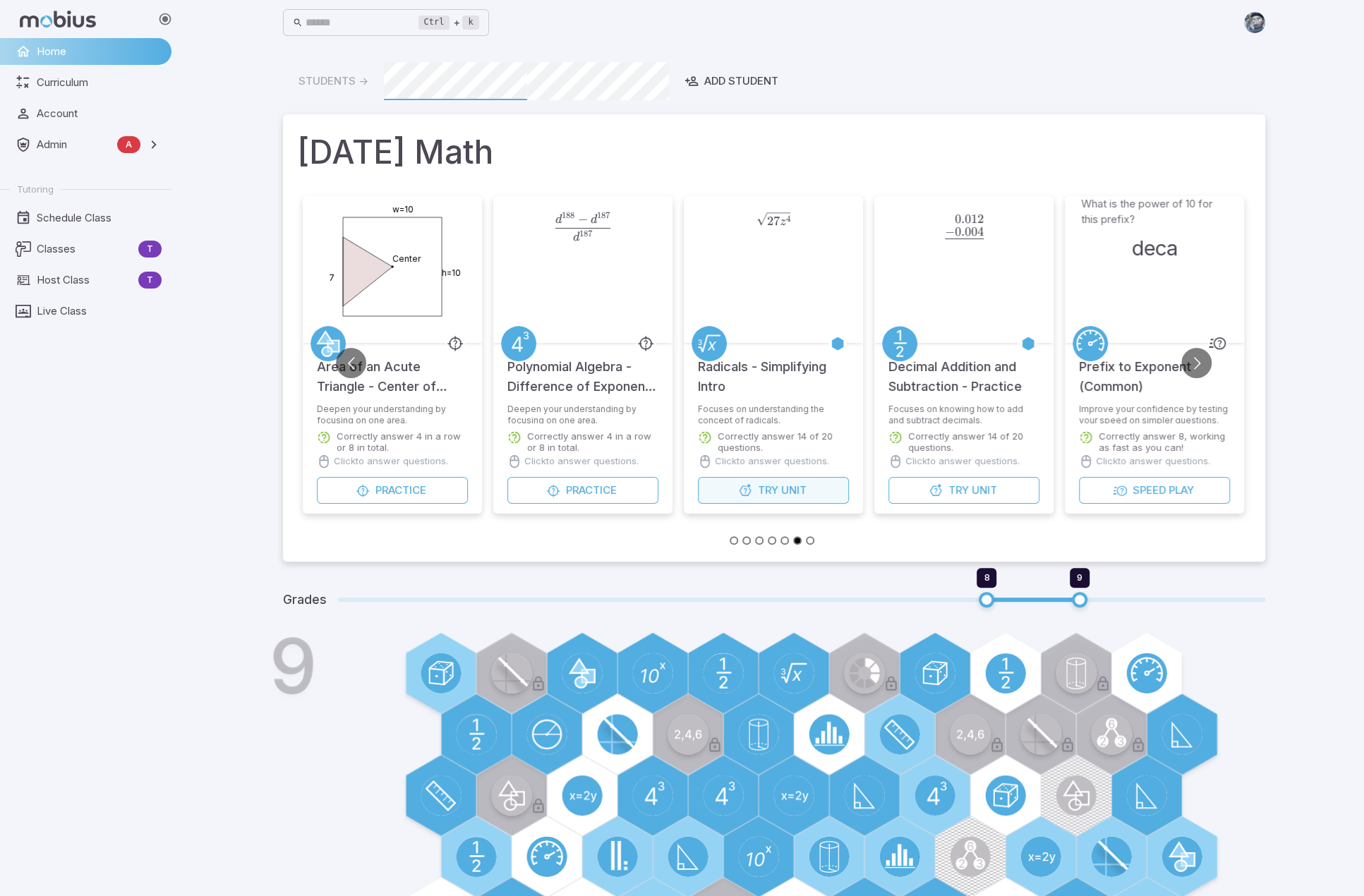
click at [766, 489] on span "Try" at bounding box center [767, 490] width 21 height 15
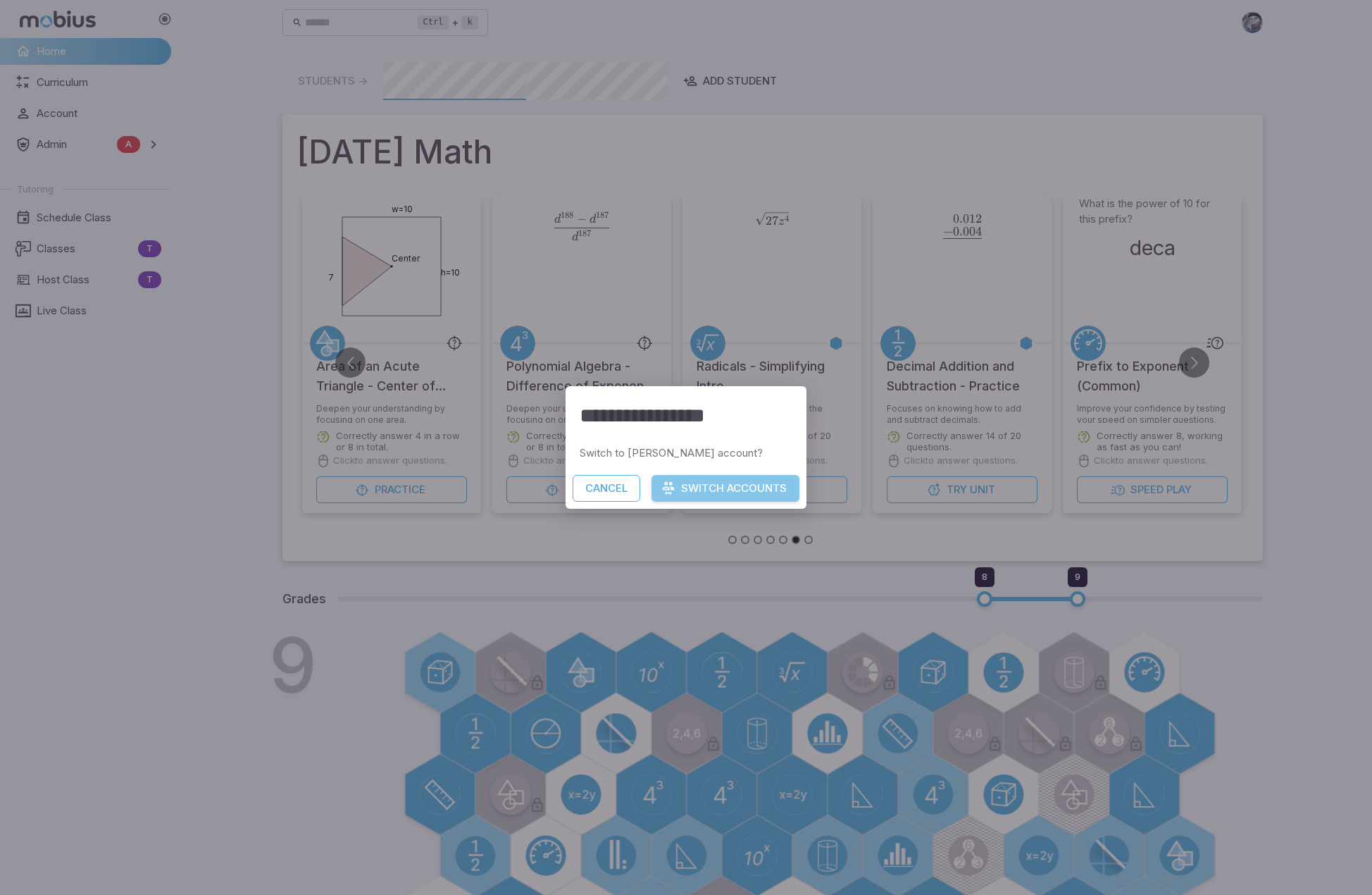
click at [774, 485] on button "Switch Accounts" at bounding box center [725, 488] width 148 height 27
